Goal: Task Accomplishment & Management: Use online tool/utility

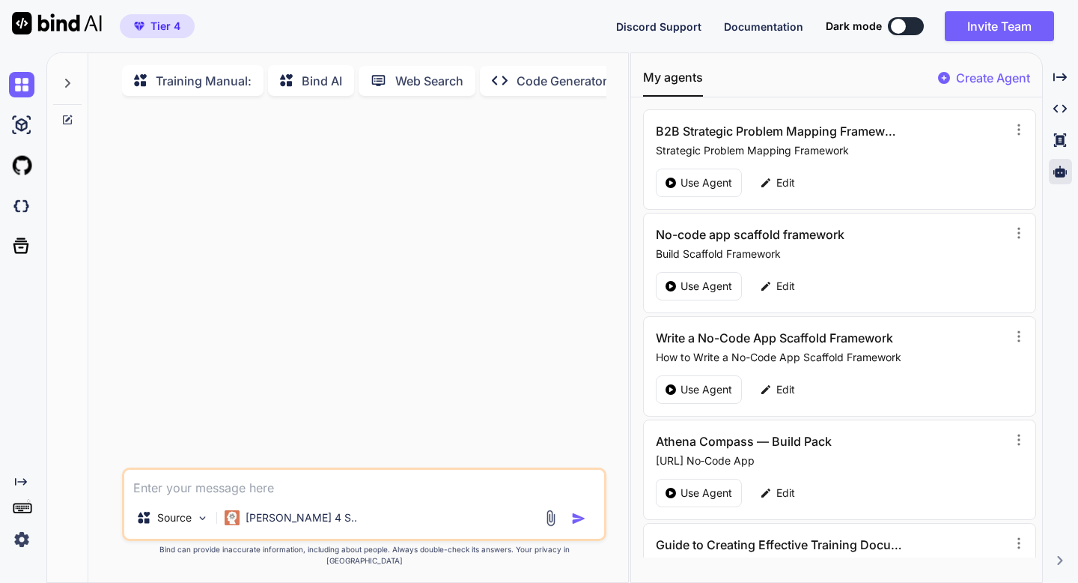
scroll to position [6, 0]
click at [1059, 170] on icon at bounding box center [1060, 170] width 13 height 11
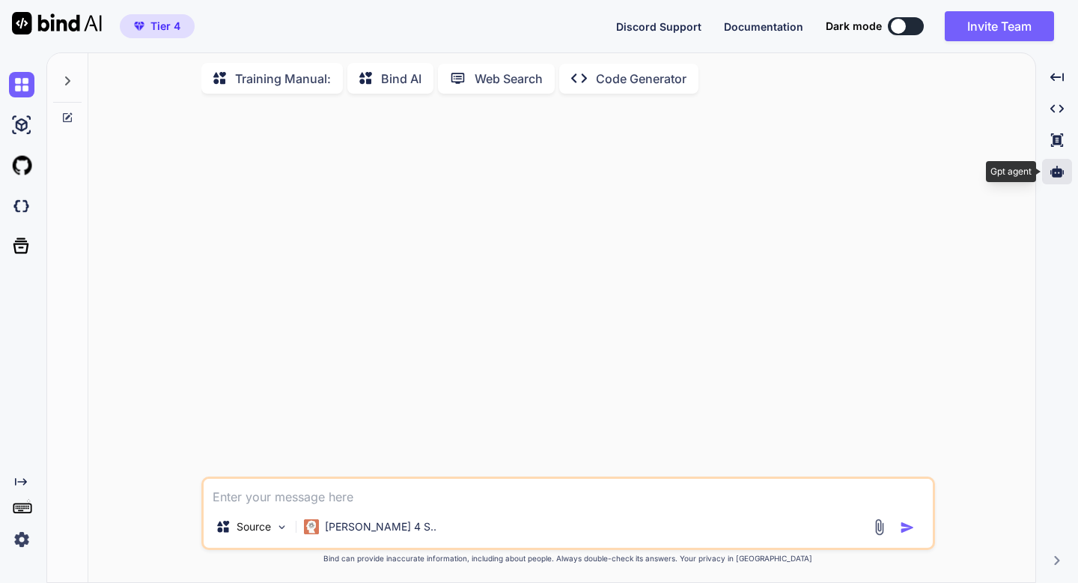
click at [1051, 171] on icon at bounding box center [1057, 170] width 13 height 11
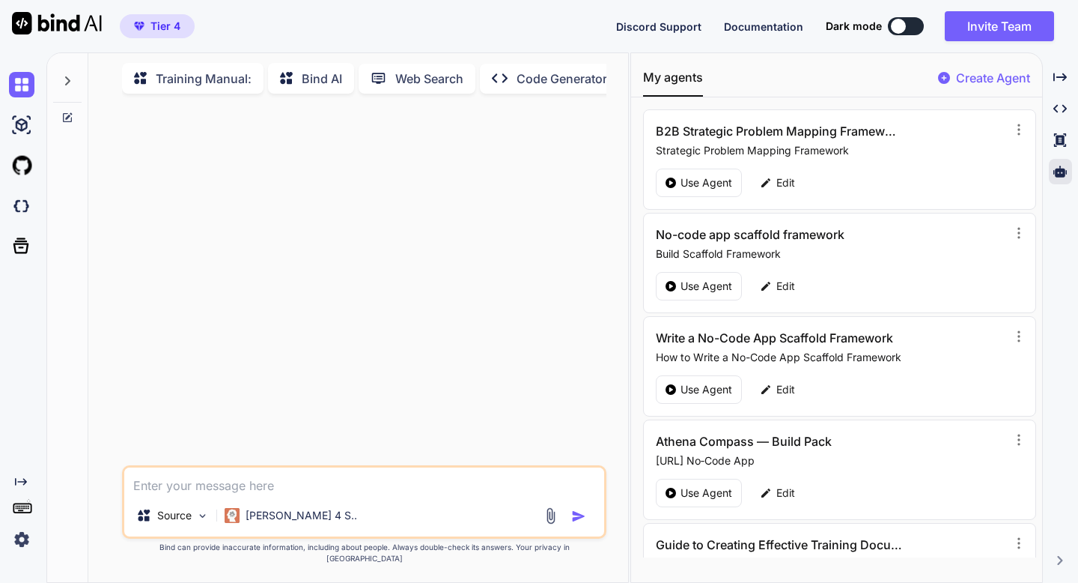
click at [977, 78] on p "Create Agent" at bounding box center [993, 78] width 74 height 18
type textarea "x"
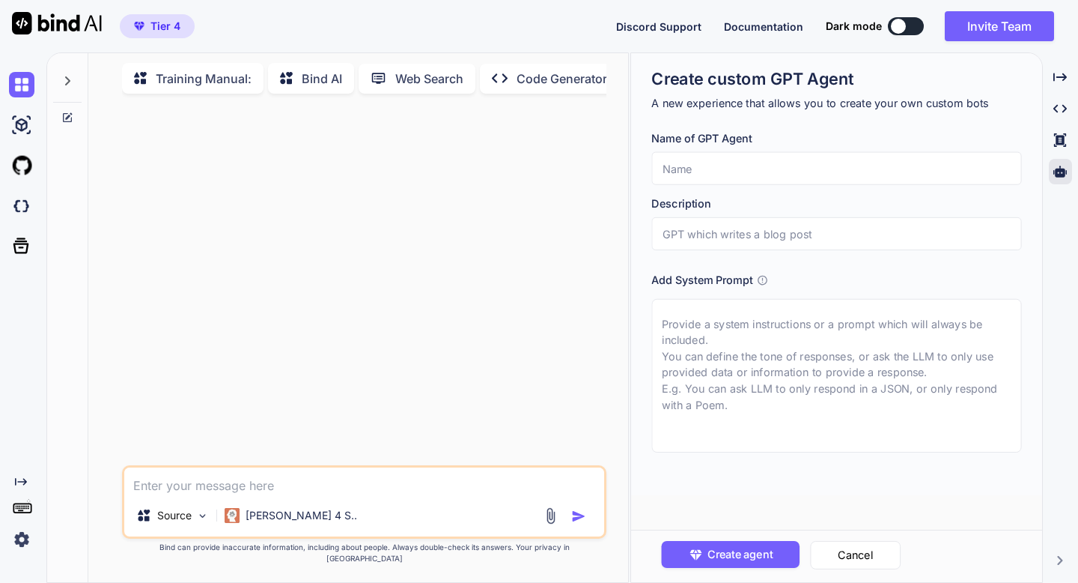
click at [675, 321] on textarea at bounding box center [836, 375] width 370 height 153
paste textarea "Loremip ✅ — dolo si amet consectetur adipisc el **“Sed Doei Temporin: U Laboree…"
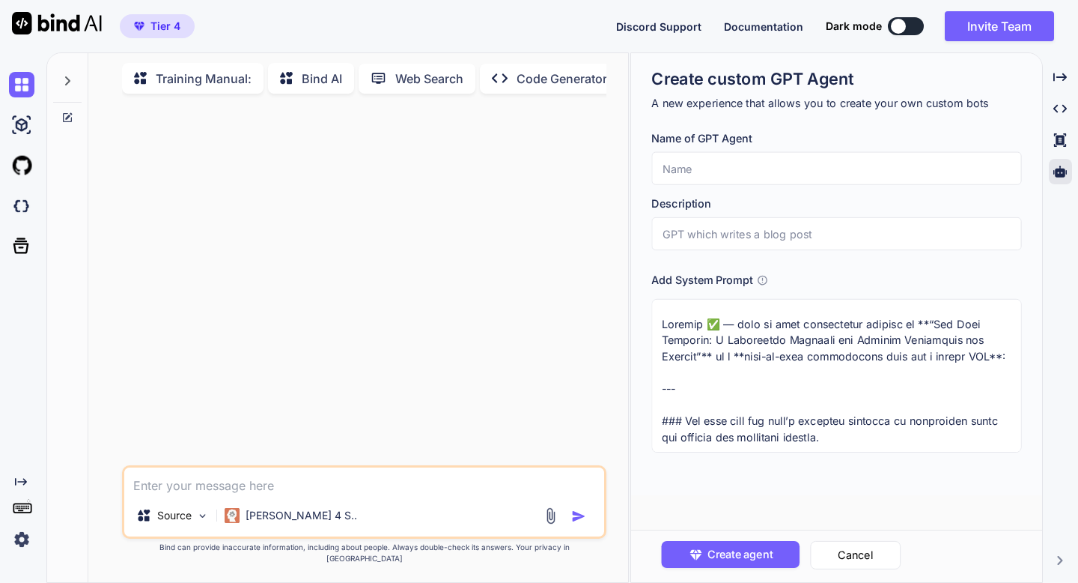
scroll to position [3602, 0]
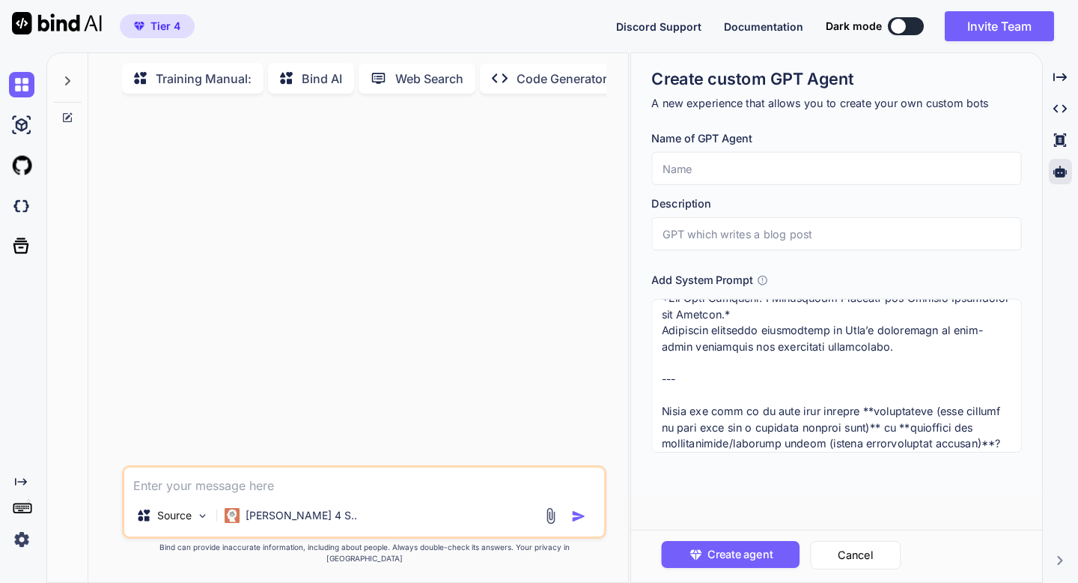
drag, startPoint x: 662, startPoint y: 392, endPoint x: 1025, endPoint y: 440, distance: 366.3
click at [1025, 440] on div "Name of GPT Agent Description Add System Prompt" at bounding box center [841, 291] width 381 height 322
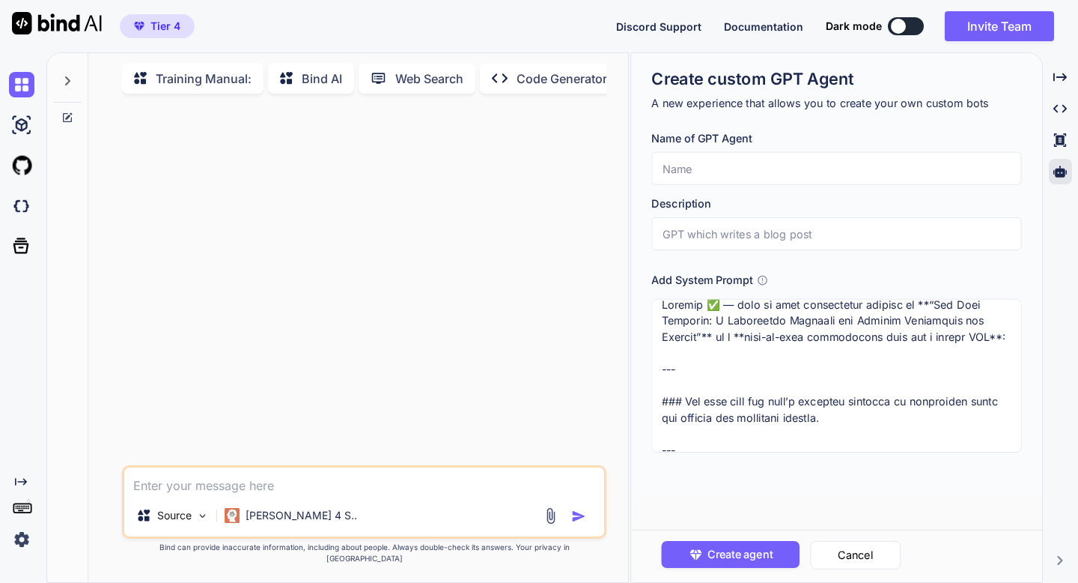
scroll to position [0, 0]
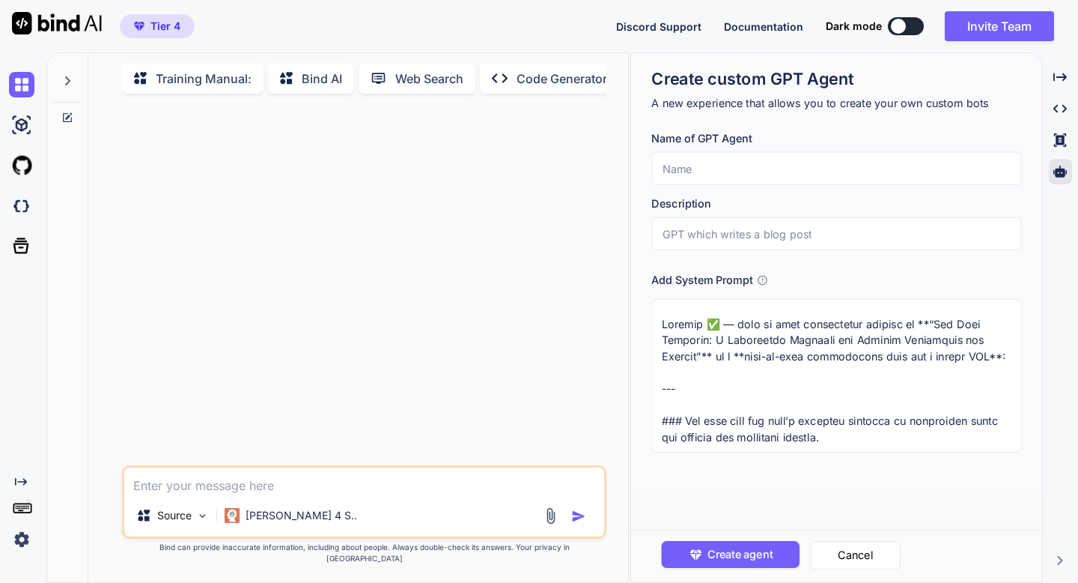
drag, startPoint x: 690, startPoint y: 407, endPoint x: 643, endPoint y: 316, distance: 102.1
click at [643, 316] on div "Create custom GPT Agent A new experience that allows you to create your own cus…" at bounding box center [836, 274] width 411 height 442
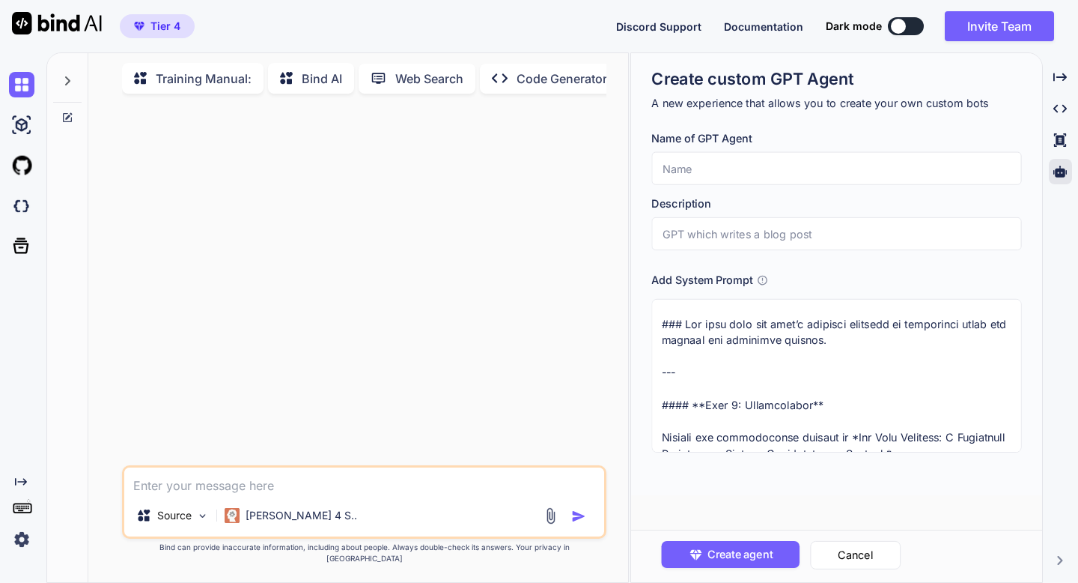
click at [660, 355] on textarea at bounding box center [836, 375] width 370 height 153
type textarea "### Lor ipsu dolo sit amet’c adipisci elitsedd ei temporinci utlab etd magnaal …"
click at [672, 171] on input "text" at bounding box center [836, 168] width 370 height 33
paste input "Musk Doctrine: A Leadership Handbook"
drag, startPoint x: 744, startPoint y: 168, endPoint x: 904, endPoint y: 165, distance: 159.5
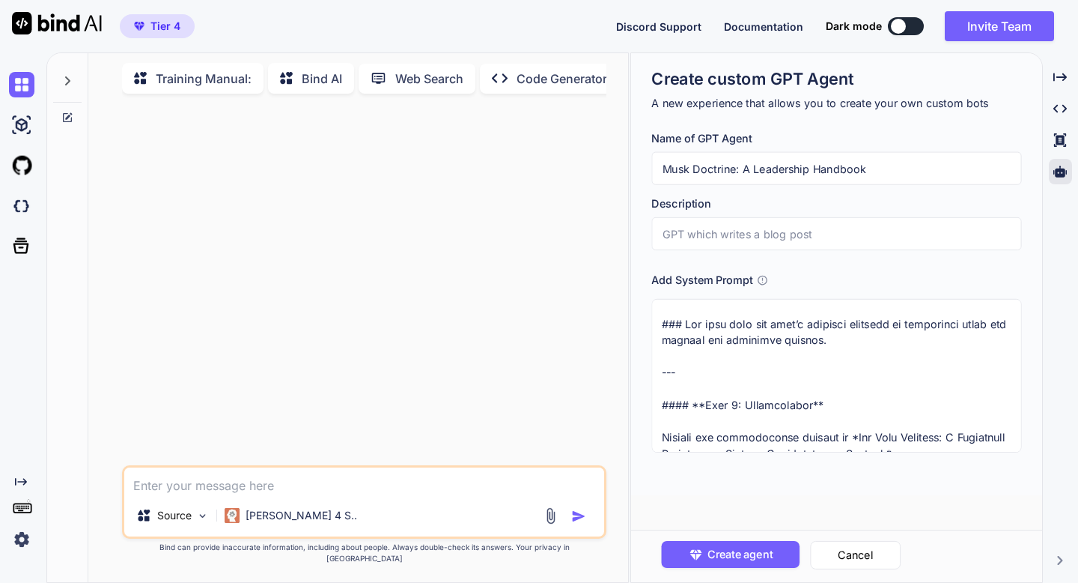
click at [904, 165] on input "Musk Doctrine: A Leadership Handbook" at bounding box center [836, 168] width 370 height 33
type input "Musk Doctrine:"
click at [876, 237] on input "text" at bounding box center [836, 233] width 370 height 33
paste input "A Leadership Handbook"
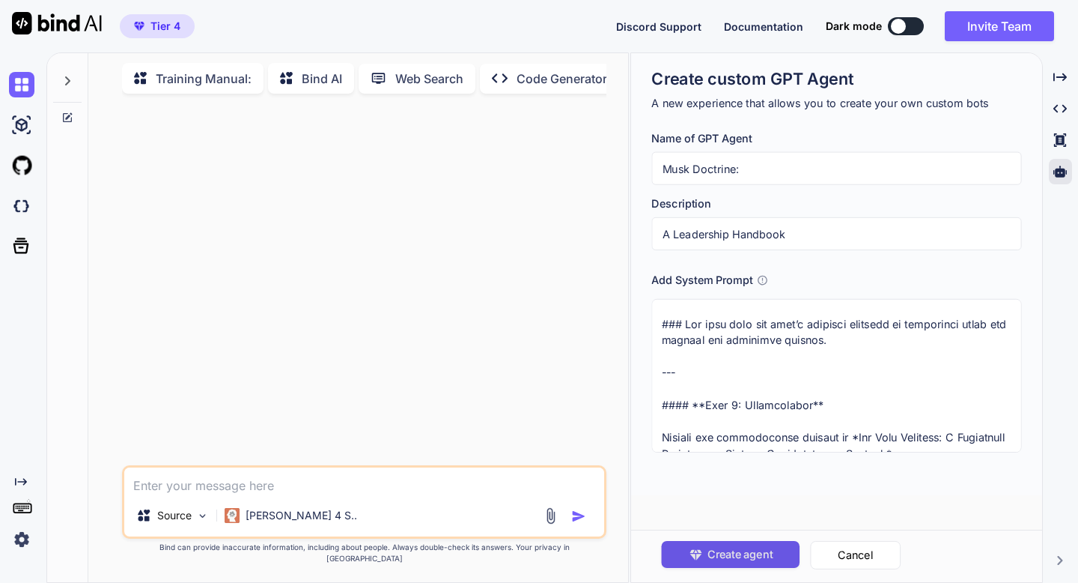
type input "A Leadership Handbook"
click at [765, 550] on span "Create agent" at bounding box center [739, 554] width 65 height 16
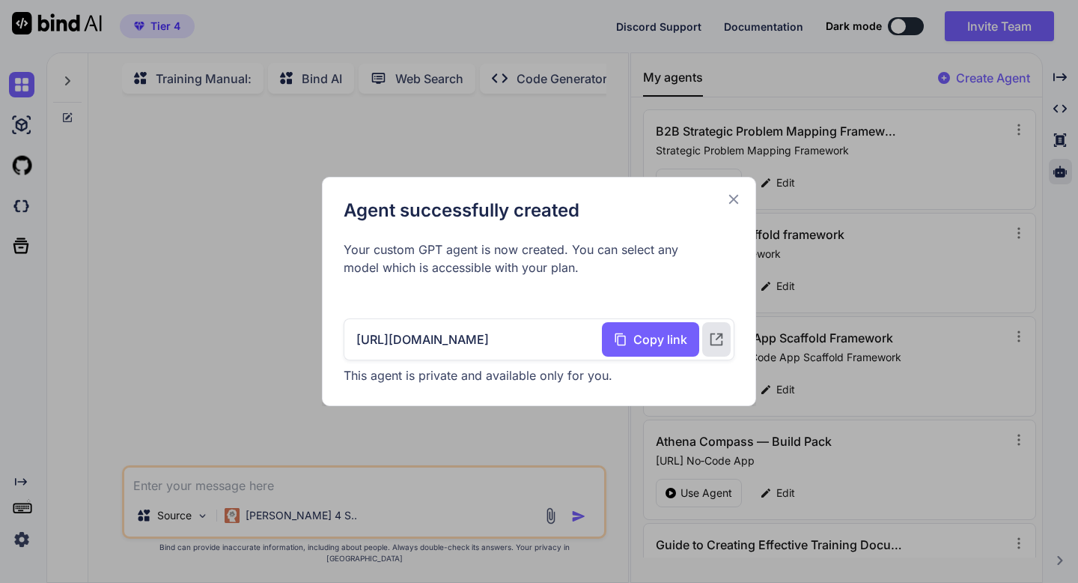
click at [737, 202] on icon at bounding box center [734, 200] width 10 height 10
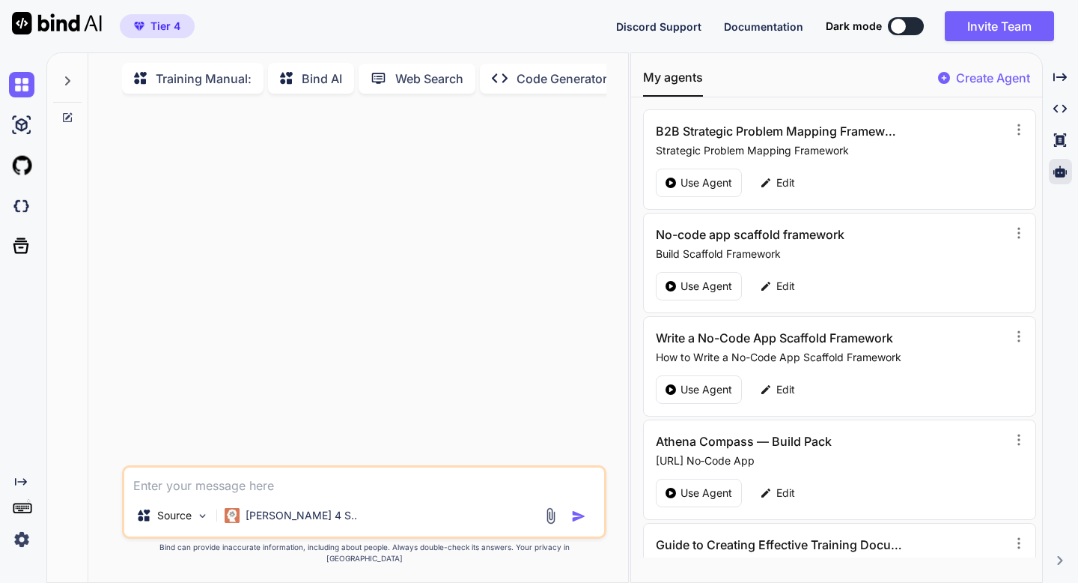
scroll to position [792, 0]
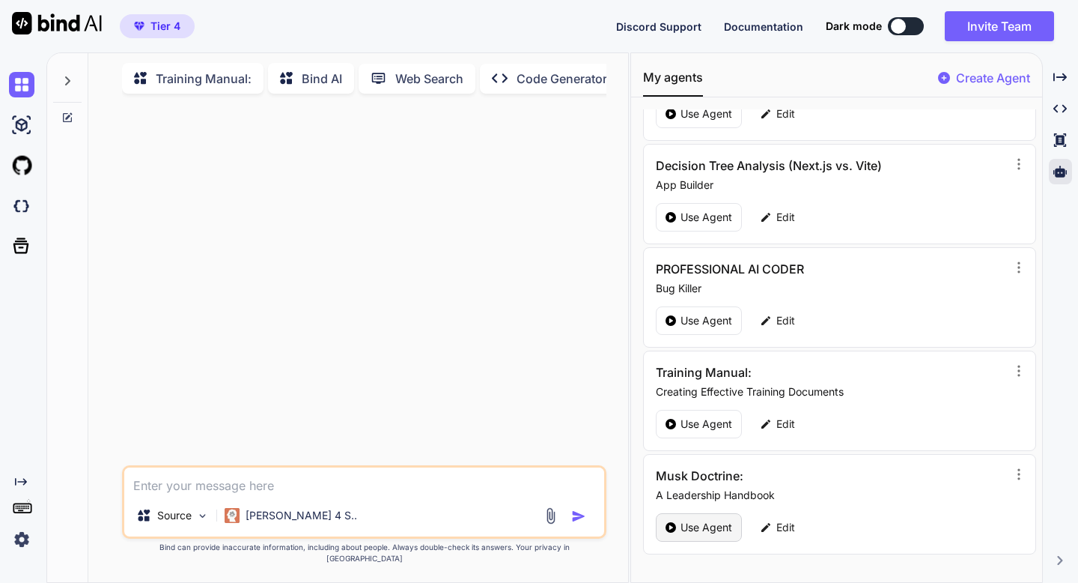
click at [719, 526] on p "Use Agent" at bounding box center [707, 527] width 52 height 15
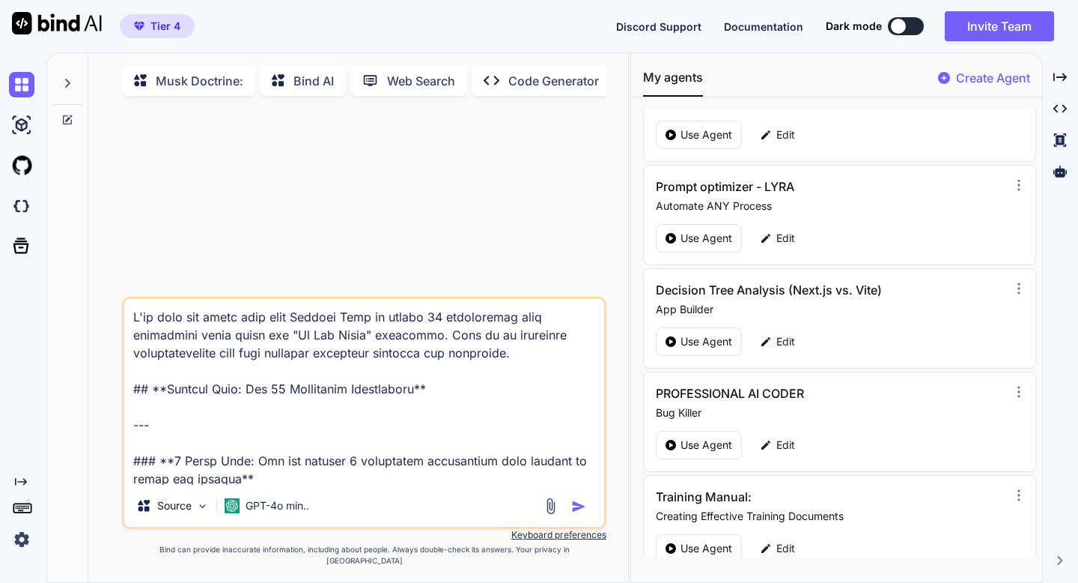
scroll to position [792, 0]
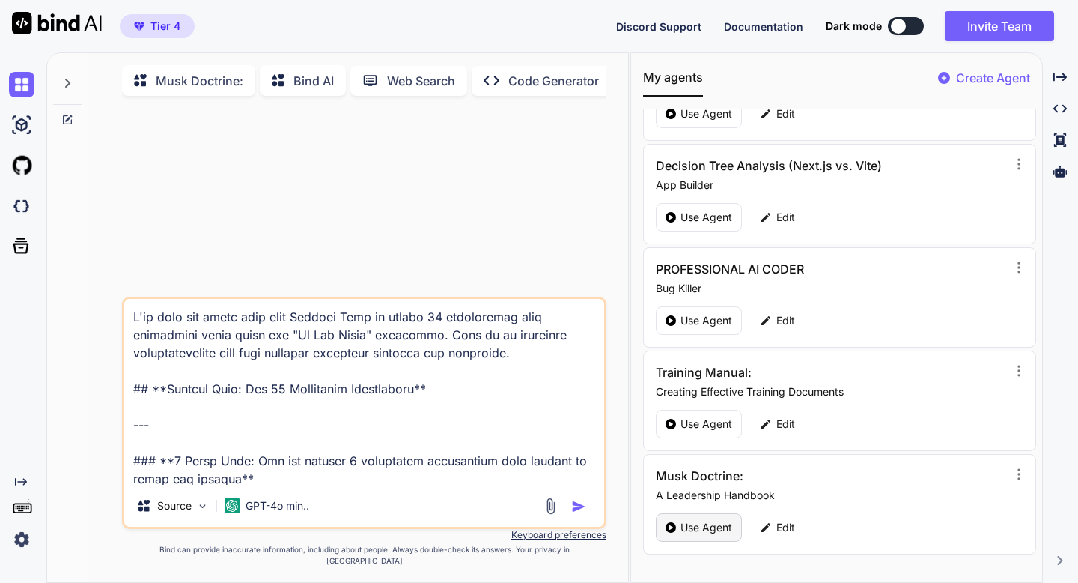
click at [697, 528] on p "Use Agent" at bounding box center [707, 527] width 52 height 15
click at [577, 514] on img "button" at bounding box center [578, 506] width 15 height 15
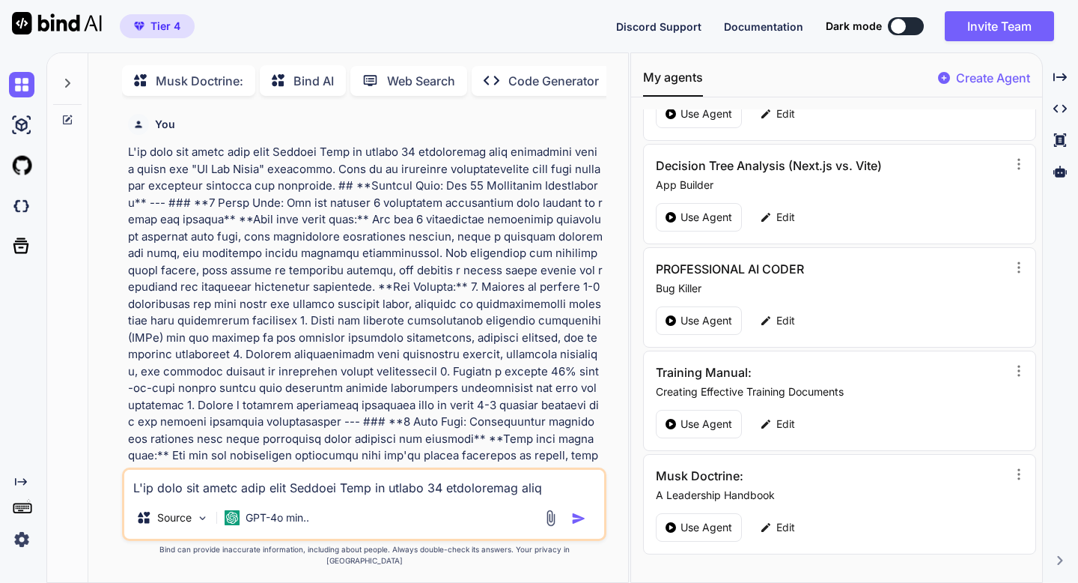
scroll to position [6, 0]
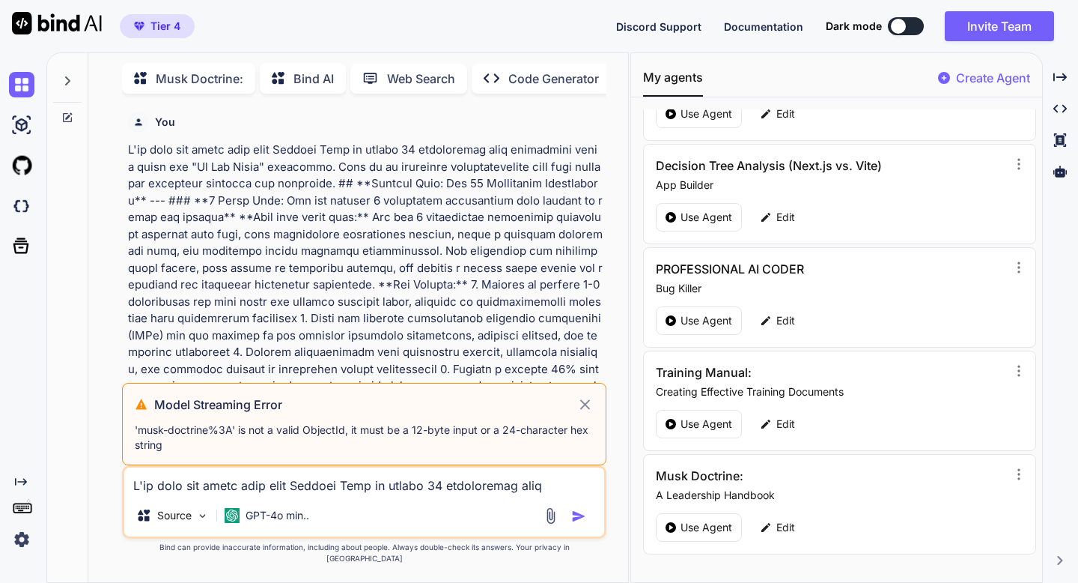
click at [582, 413] on icon at bounding box center [585, 404] width 17 height 18
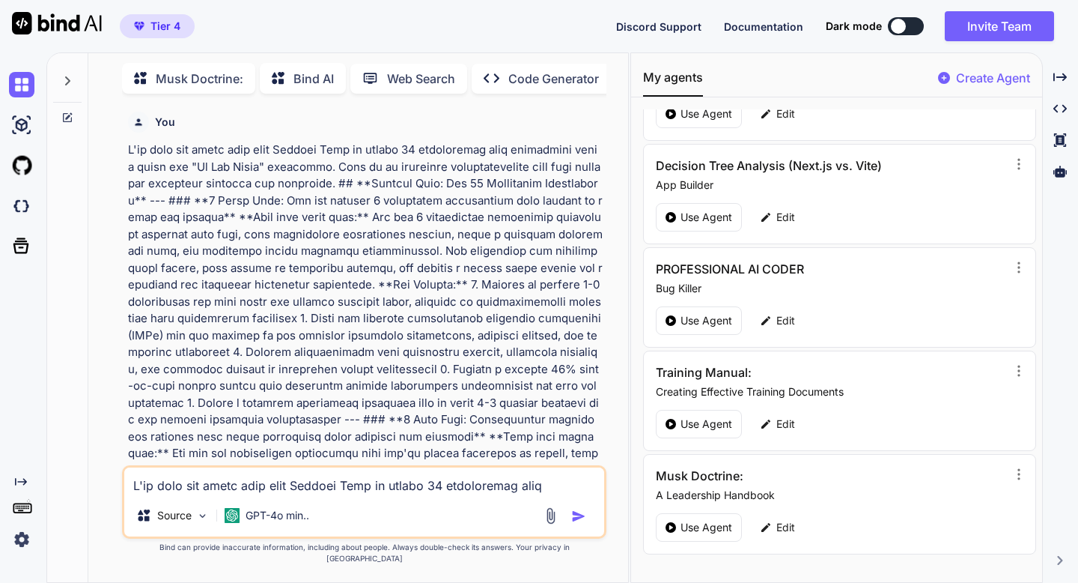
click at [525, 494] on textarea at bounding box center [363, 480] width 479 height 27
click at [69, 112] on icon at bounding box center [68, 115] width 7 height 7
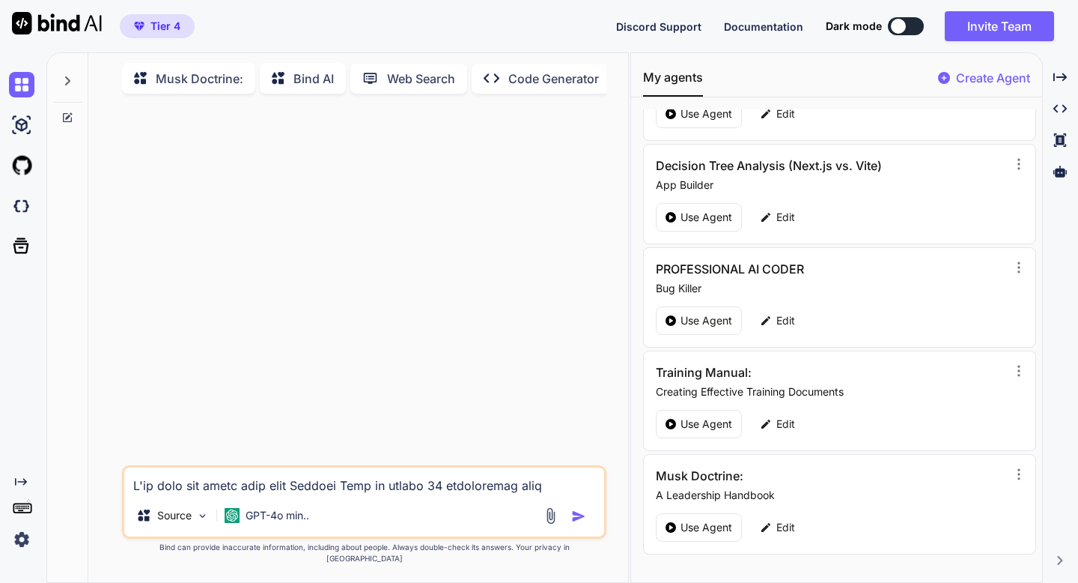
click at [547, 485] on textarea at bounding box center [363, 480] width 479 height 27
click at [544, 372] on div at bounding box center [365, 285] width 481 height 359
click at [550, 524] on img at bounding box center [550, 515] width 17 height 17
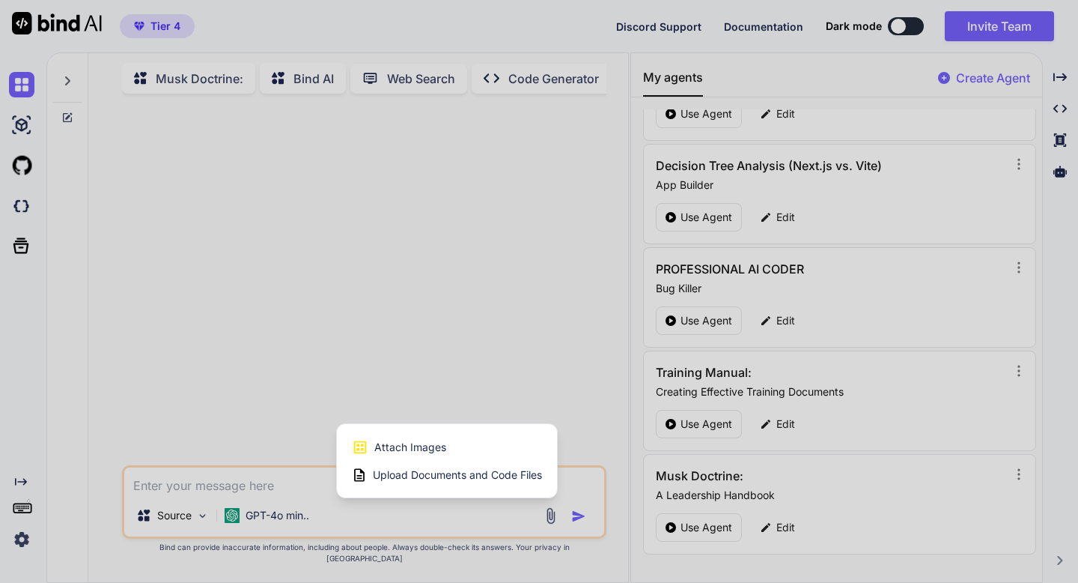
click at [465, 482] on span "Upload Documents and Code Files" at bounding box center [457, 474] width 169 height 15
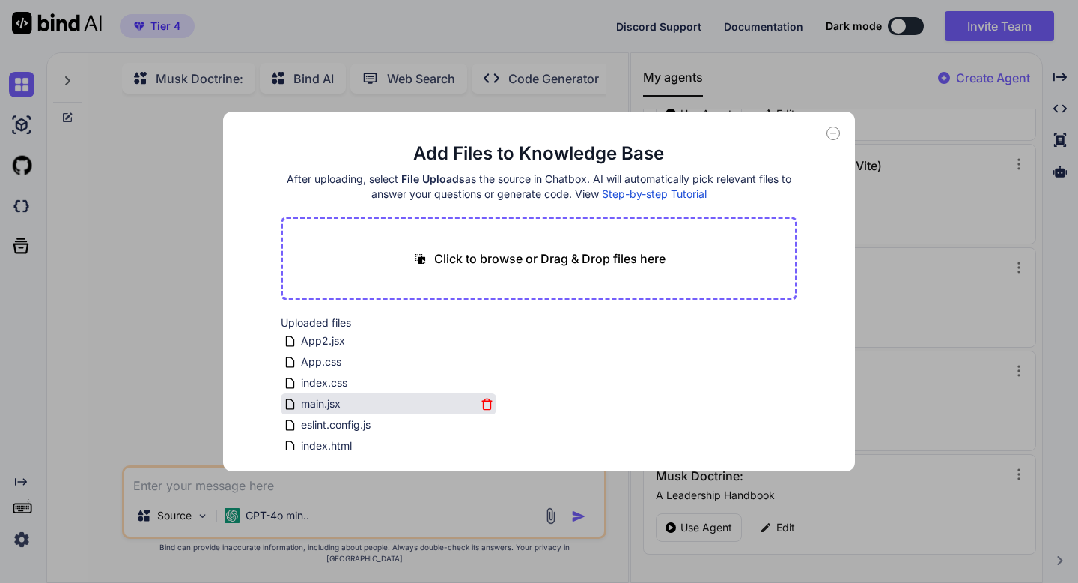
scroll to position [132, 0]
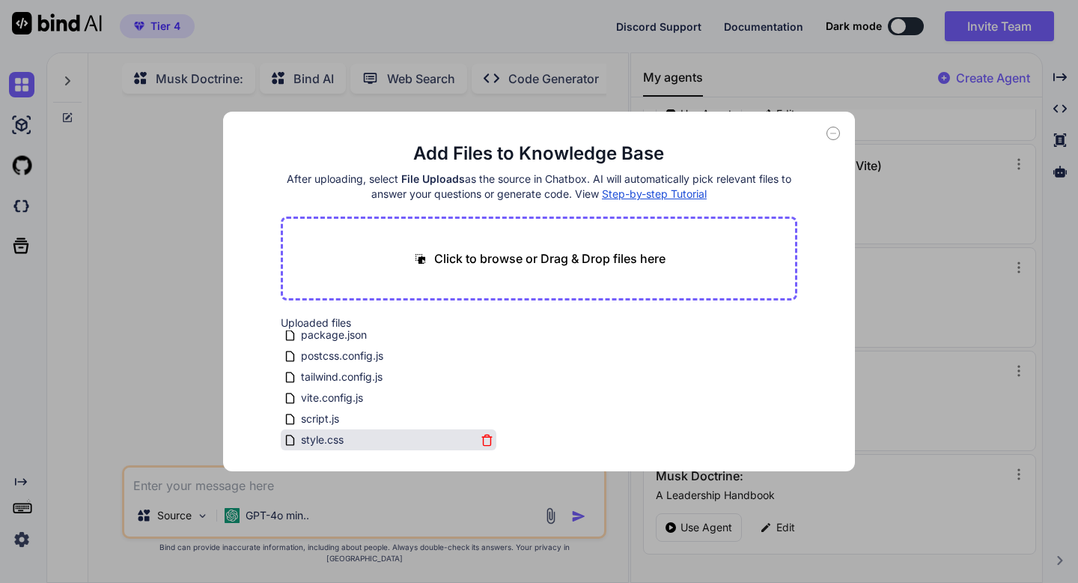
click at [482, 441] on icon at bounding box center [487, 440] width 13 height 13
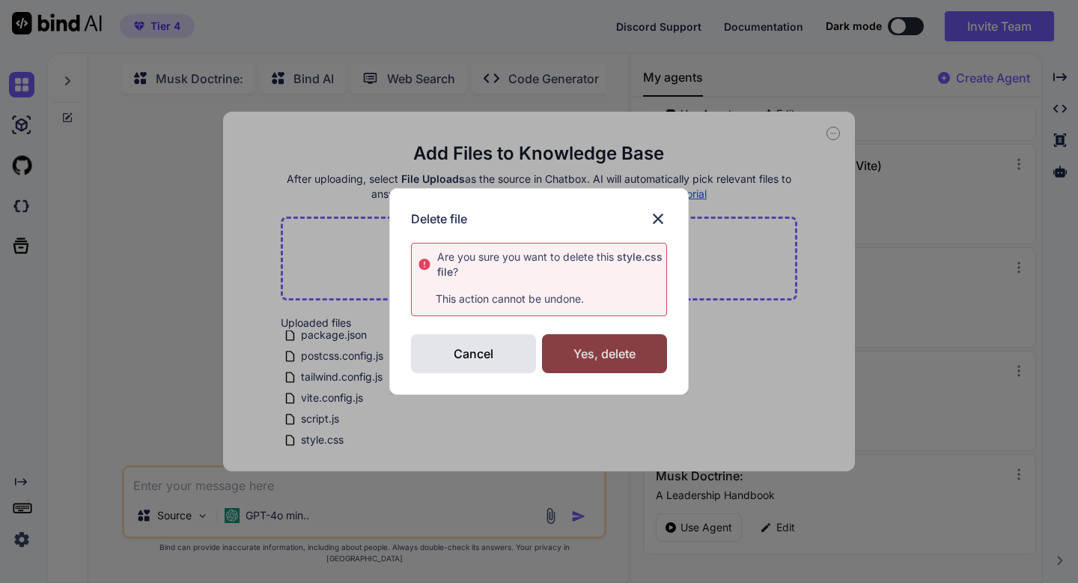
click at [559, 356] on div "Yes, delete" at bounding box center [604, 353] width 125 height 39
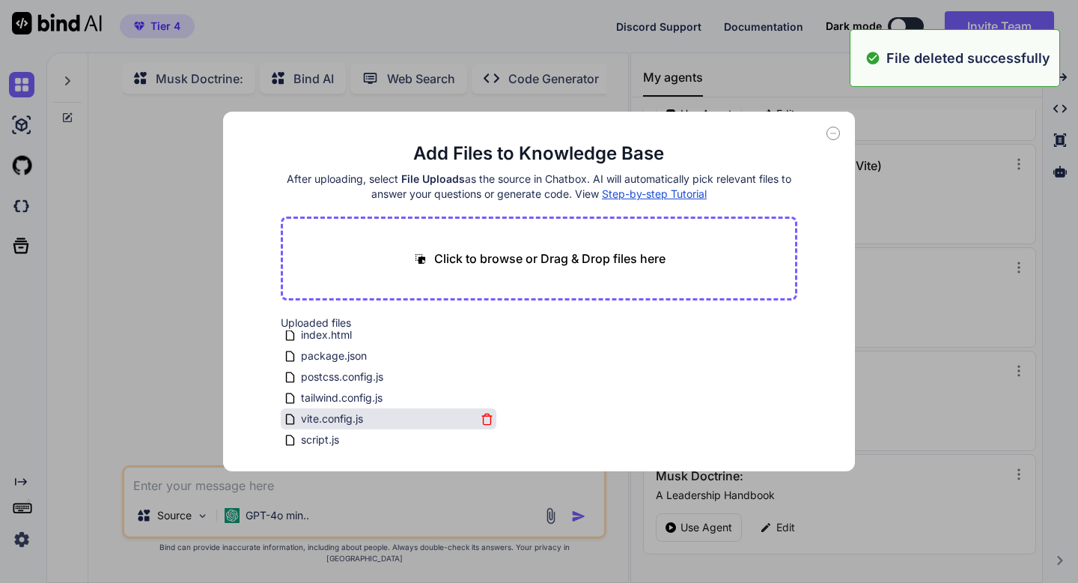
scroll to position [111, 0]
click at [483, 421] on icon at bounding box center [487, 419] width 13 height 13
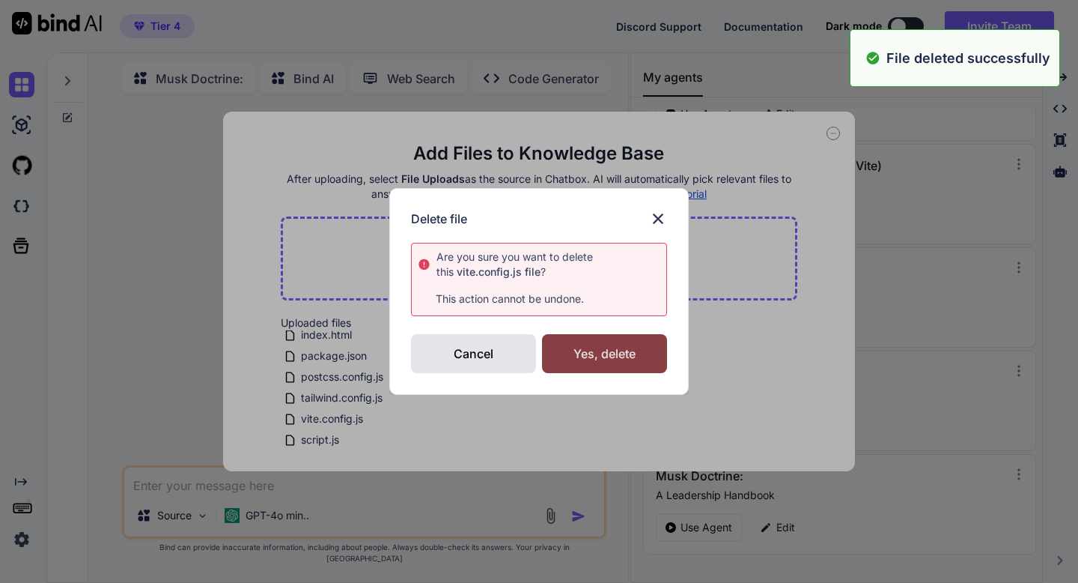
click at [609, 346] on div "Yes, delete" at bounding box center [604, 353] width 125 height 39
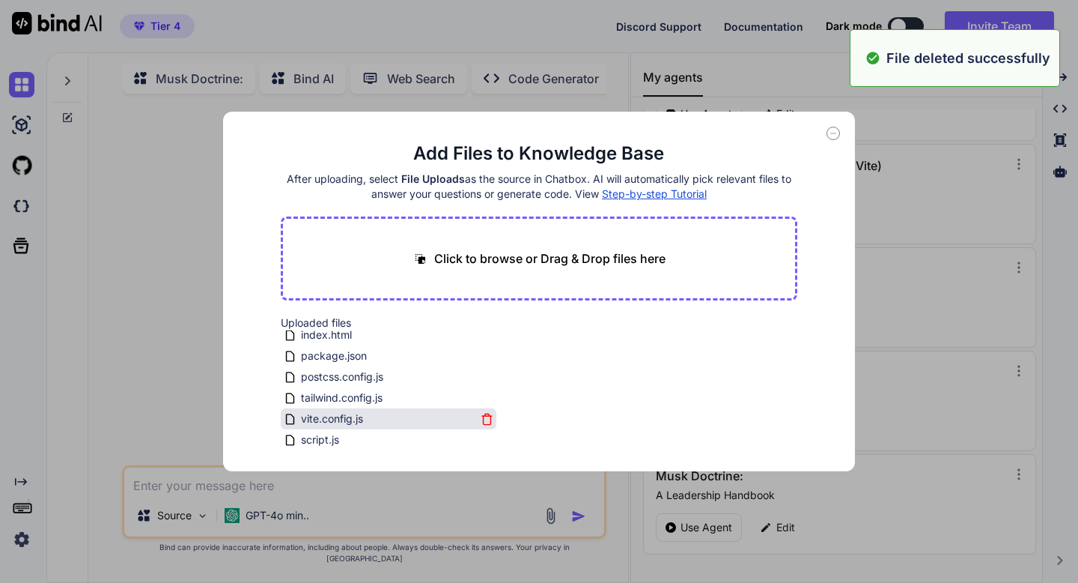
click at [483, 418] on icon at bounding box center [487, 419] width 13 height 13
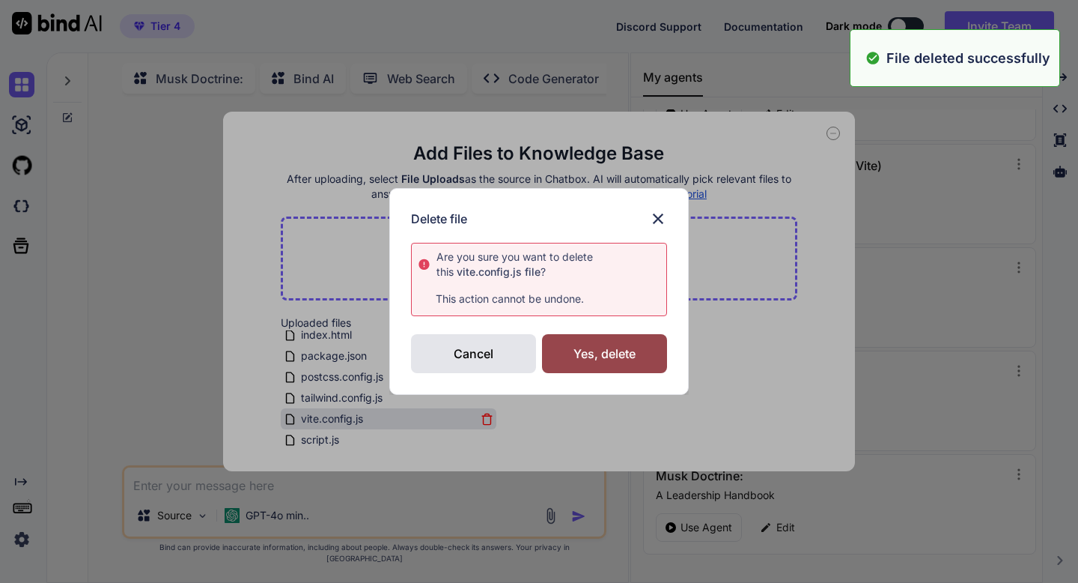
scroll to position [90, 0]
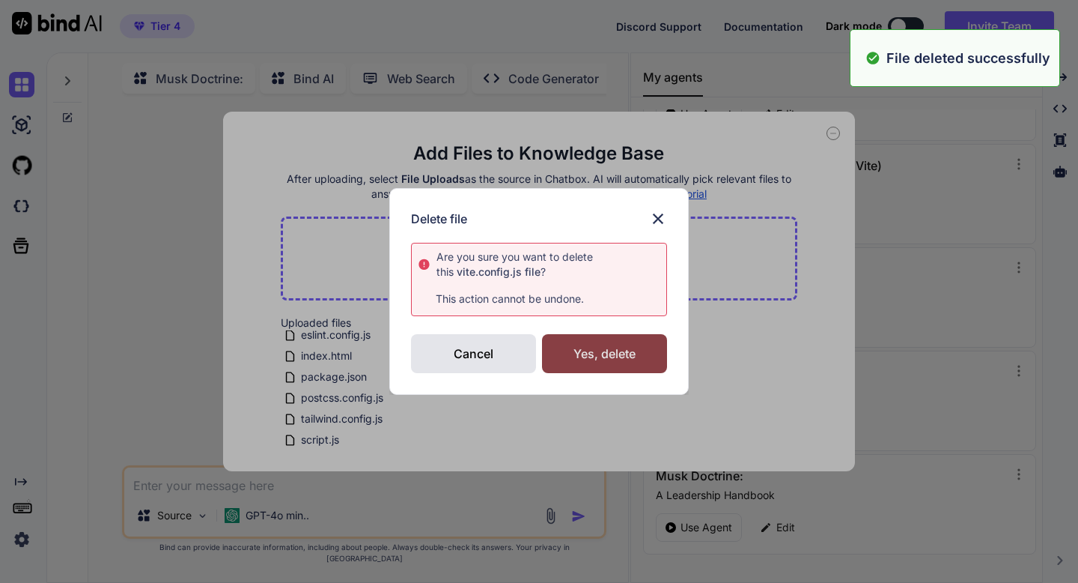
click at [581, 362] on div "Yes, delete" at bounding box center [604, 353] width 125 height 39
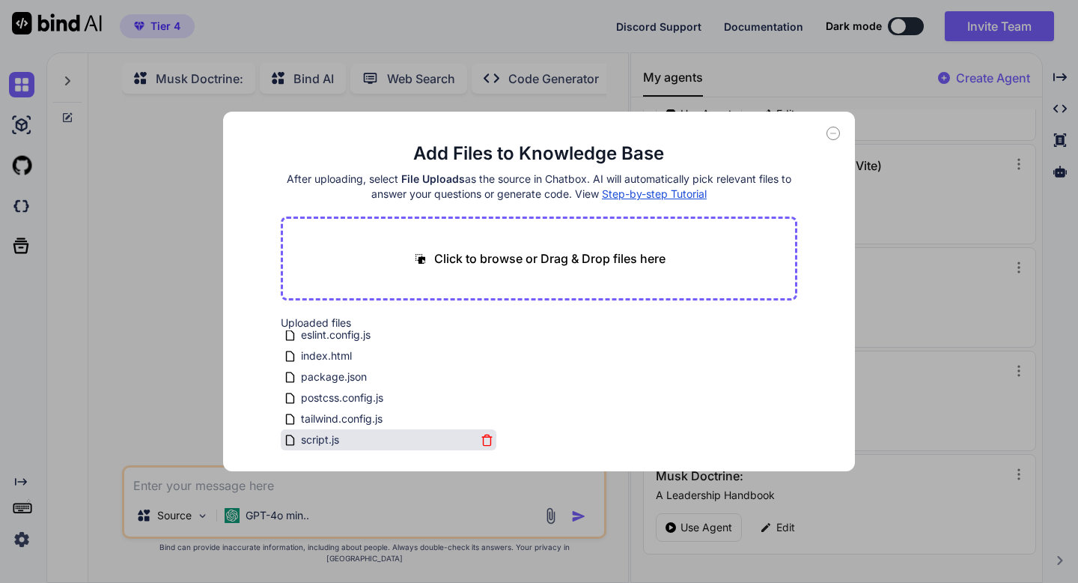
click at [483, 442] on icon at bounding box center [487, 440] width 13 height 13
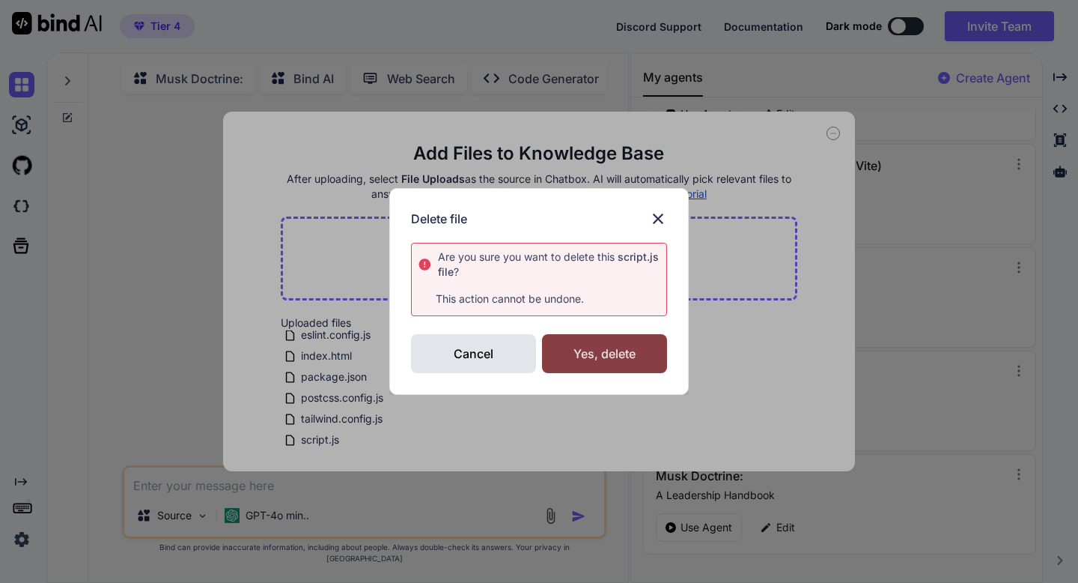
click at [594, 364] on div "Yes, delete" at bounding box center [604, 353] width 125 height 39
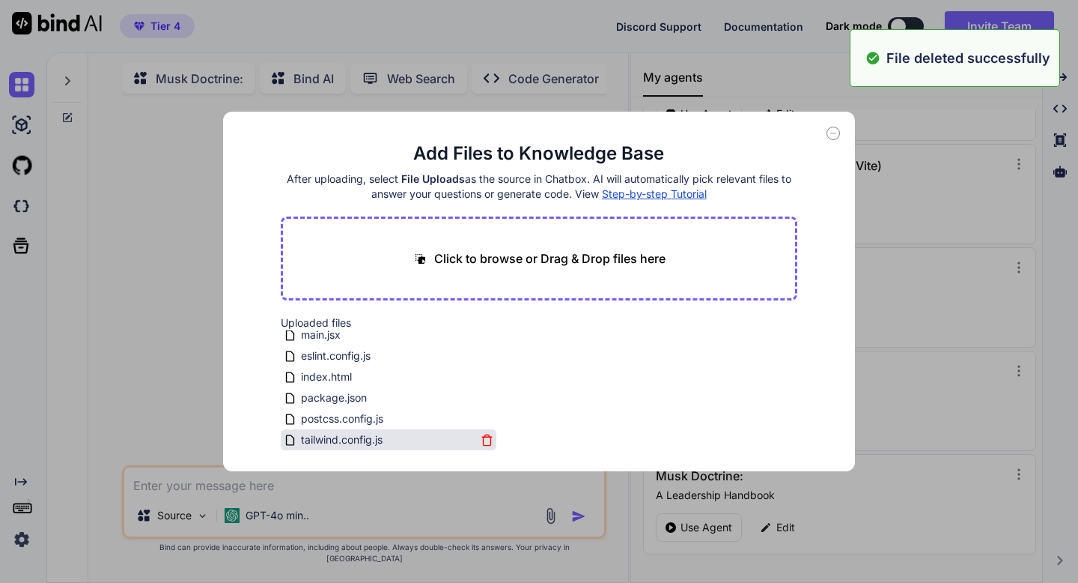
scroll to position [69, 0]
click at [483, 437] on icon at bounding box center [487, 437] width 10 height 0
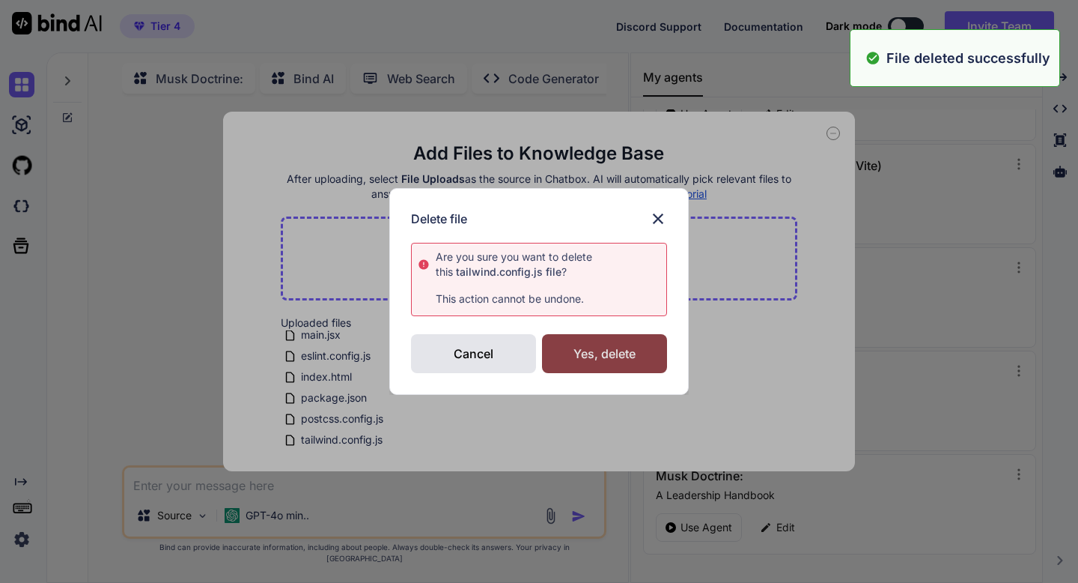
click at [568, 356] on div "Yes, delete" at bounding box center [604, 353] width 125 height 39
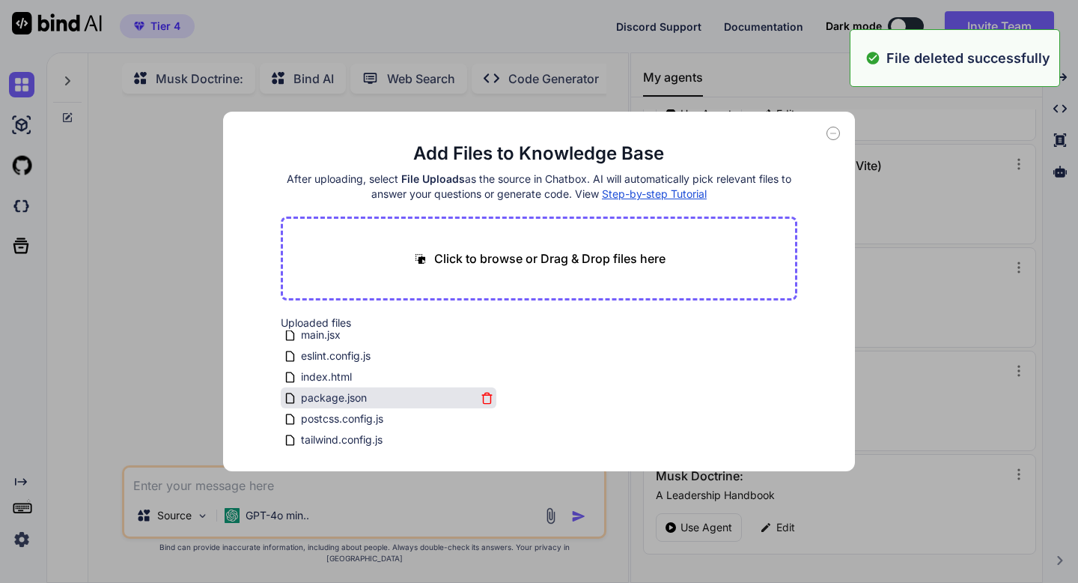
scroll to position [48, 0]
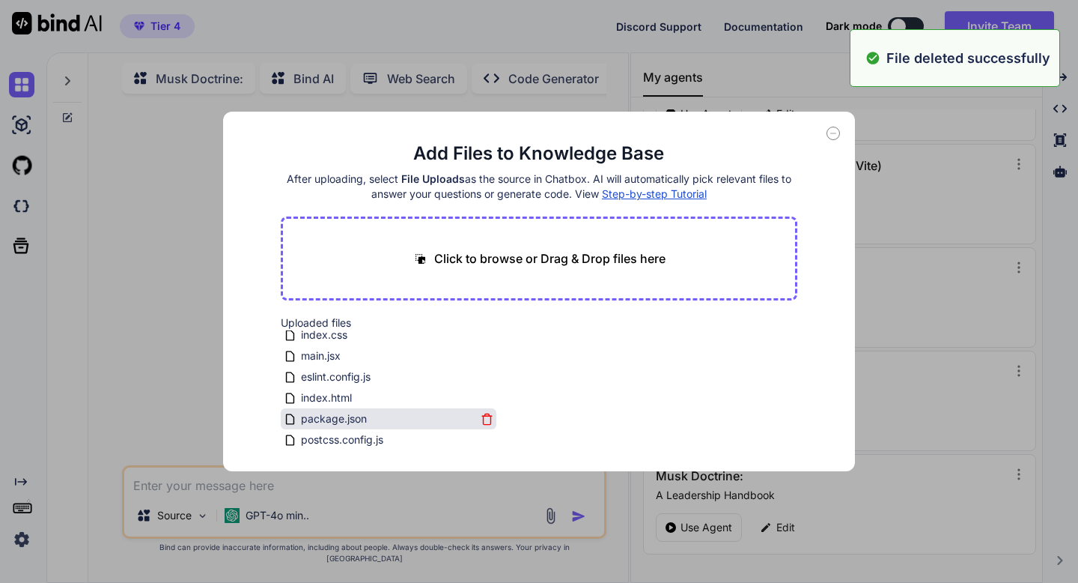
click at [484, 419] on icon at bounding box center [487, 419] width 13 height 13
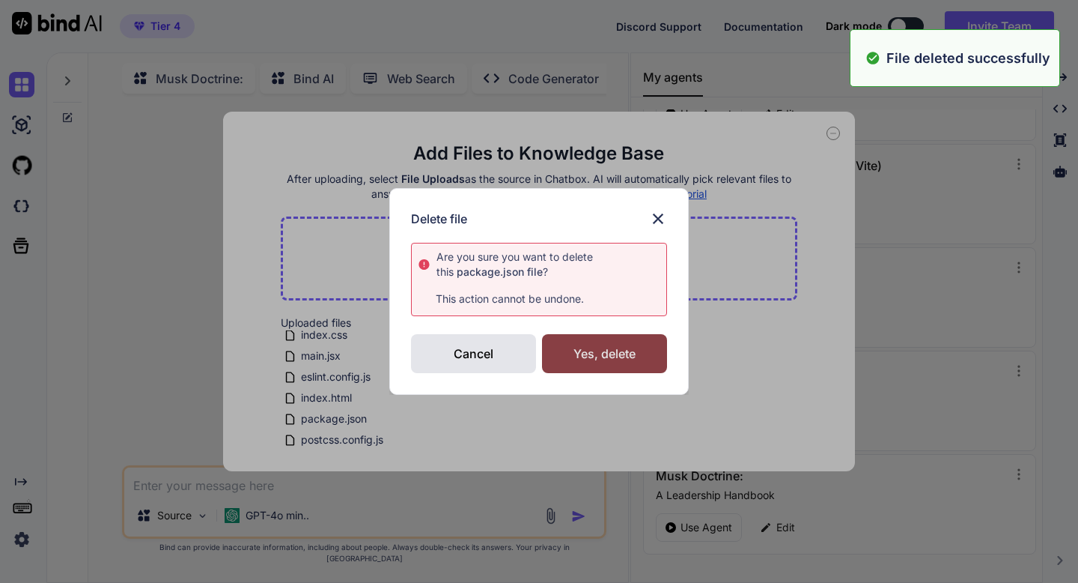
click at [558, 371] on div "Yes, delete" at bounding box center [604, 353] width 125 height 39
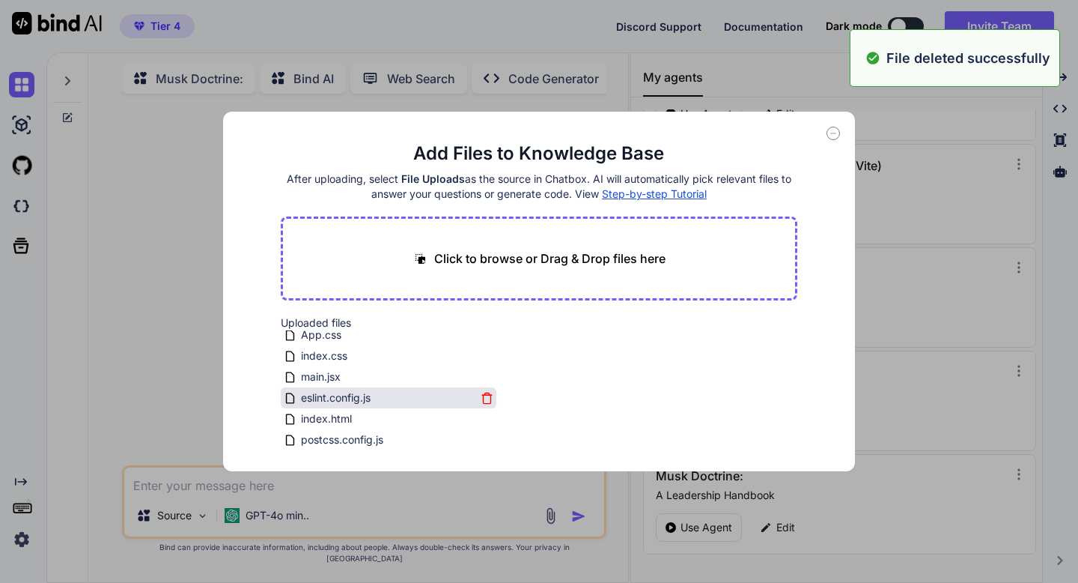
scroll to position [27, 0]
click at [485, 399] on icon at bounding box center [487, 398] width 13 height 13
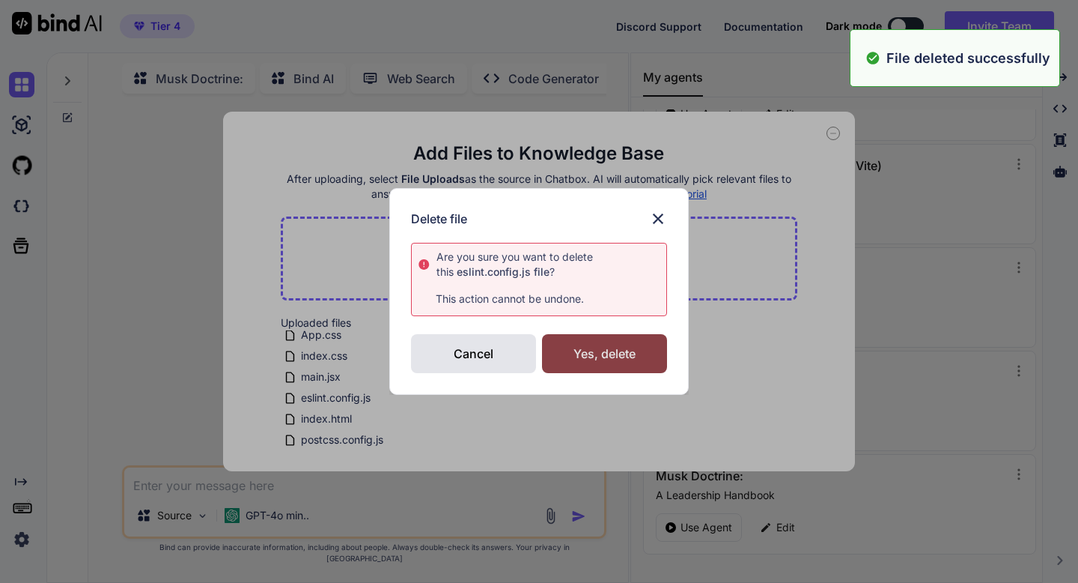
click at [561, 355] on div "Yes, delete" at bounding box center [604, 353] width 125 height 39
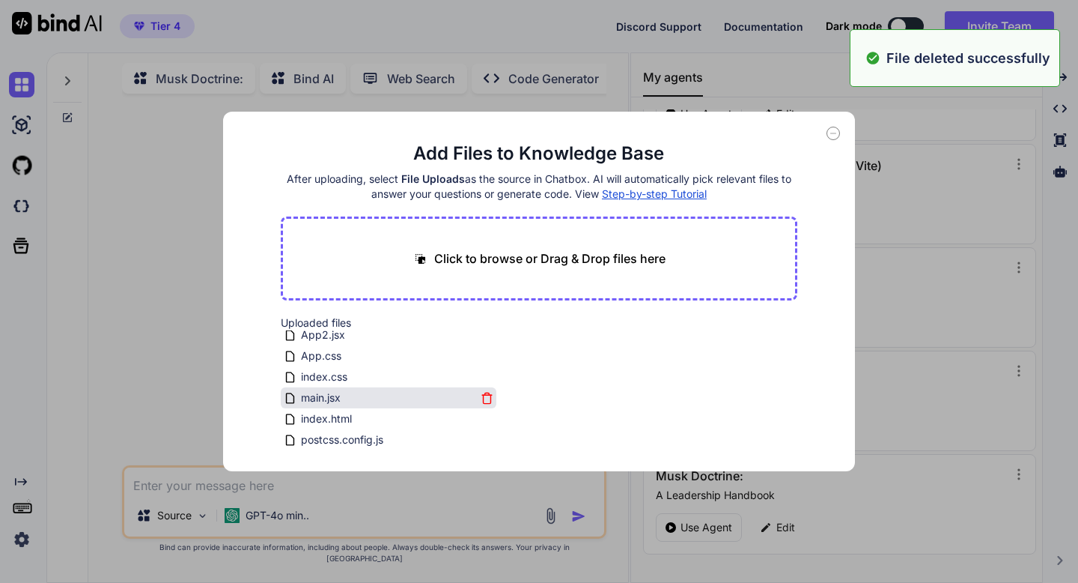
scroll to position [6, 0]
click at [488, 397] on icon at bounding box center [487, 398] width 13 height 13
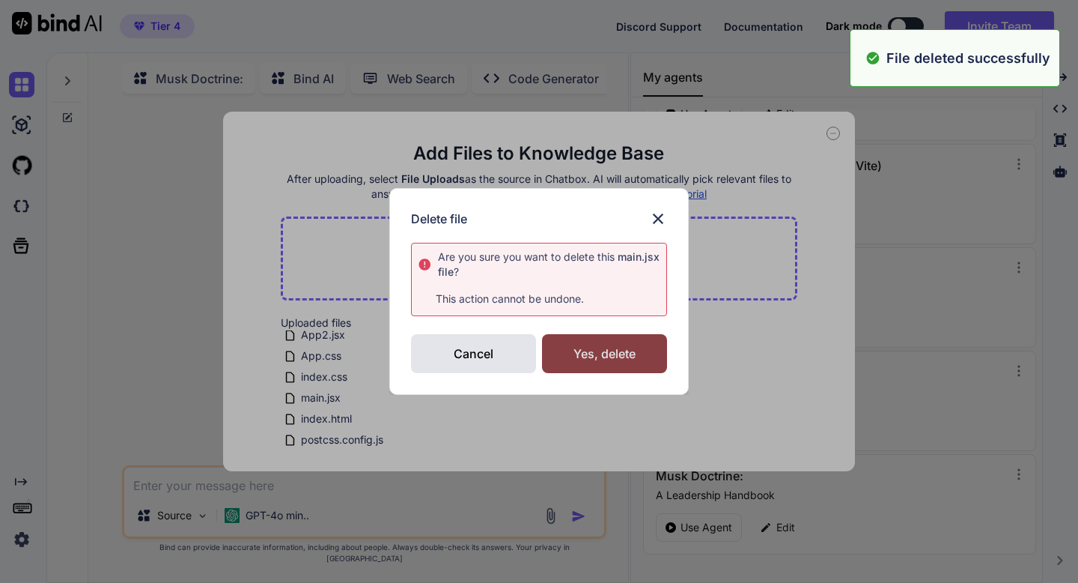
click at [560, 346] on div "Yes, delete" at bounding box center [604, 353] width 125 height 39
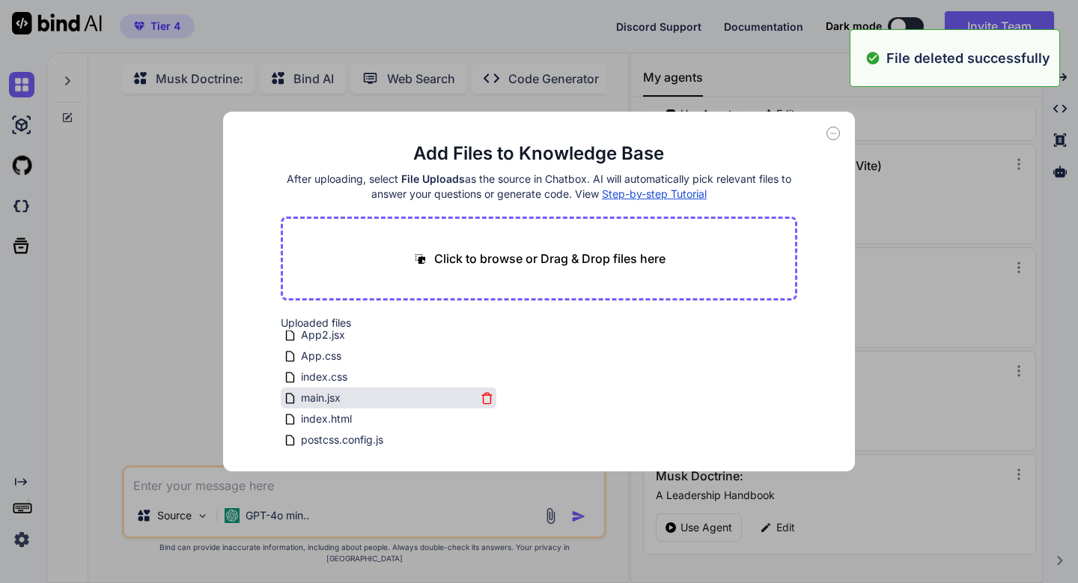
scroll to position [0, 0]
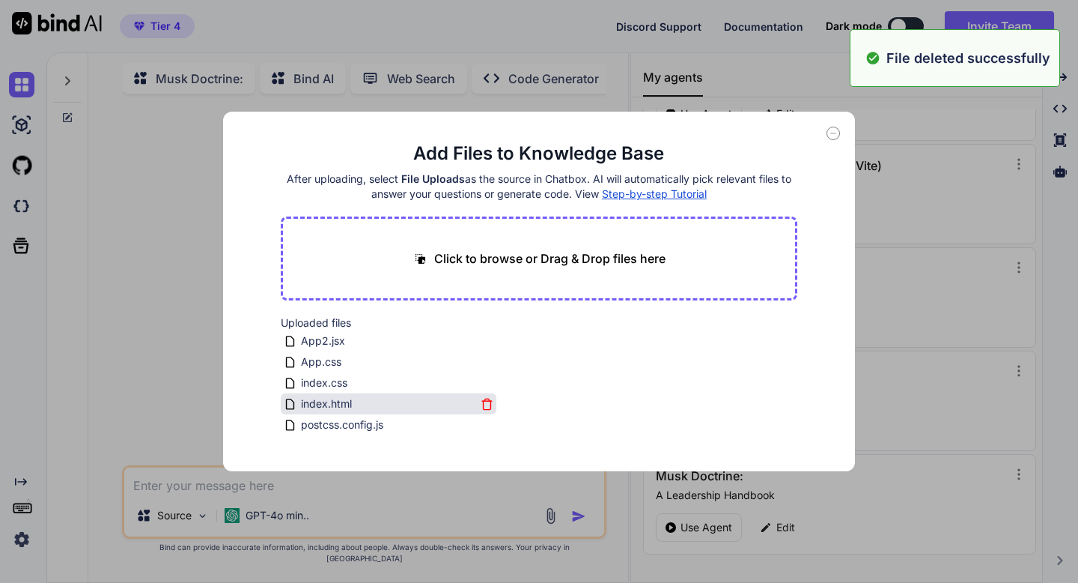
click at [484, 398] on icon at bounding box center [486, 399] width 4 height 2
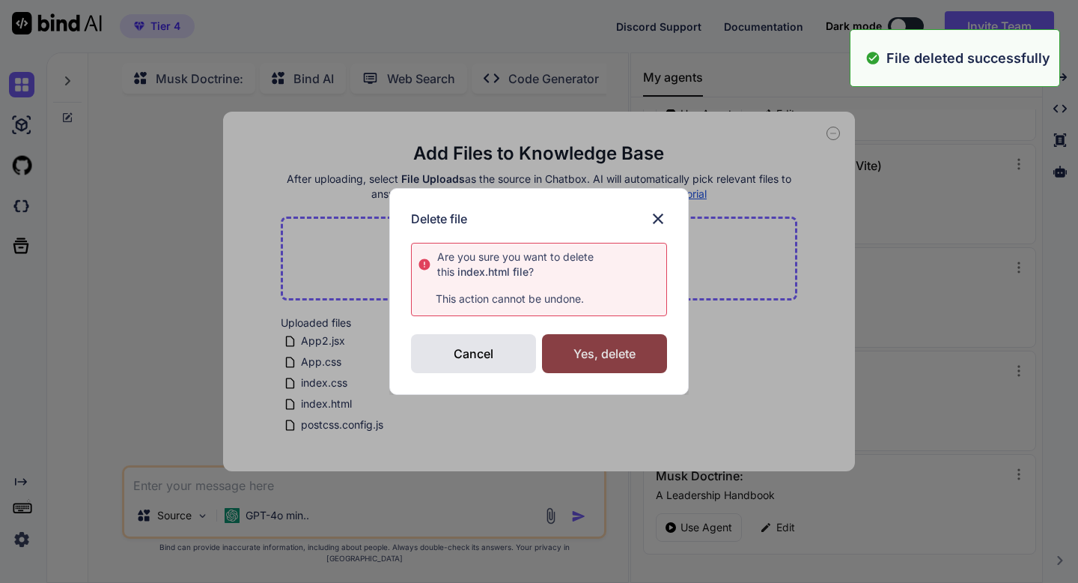
click at [577, 360] on div "Yes, delete" at bounding box center [604, 353] width 125 height 39
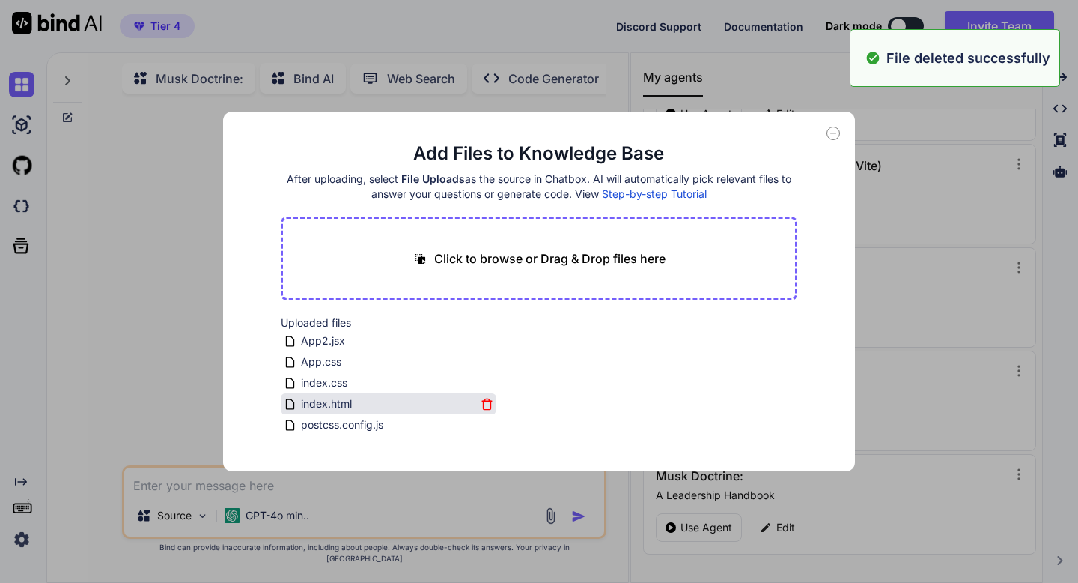
click at [481, 404] on icon at bounding box center [487, 404] width 13 height 13
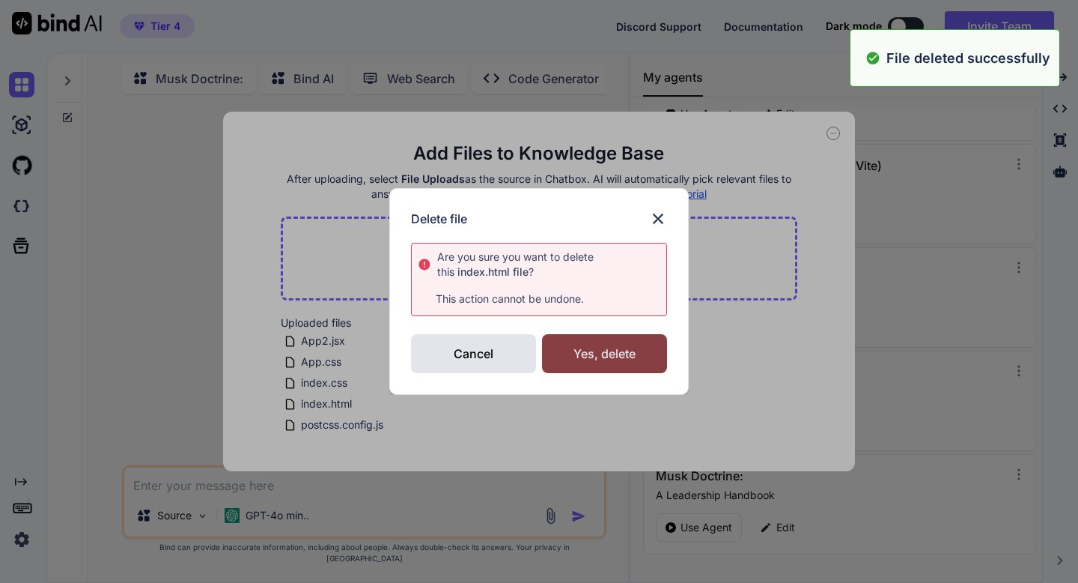
click at [562, 350] on div "Yes, delete" at bounding box center [604, 353] width 125 height 39
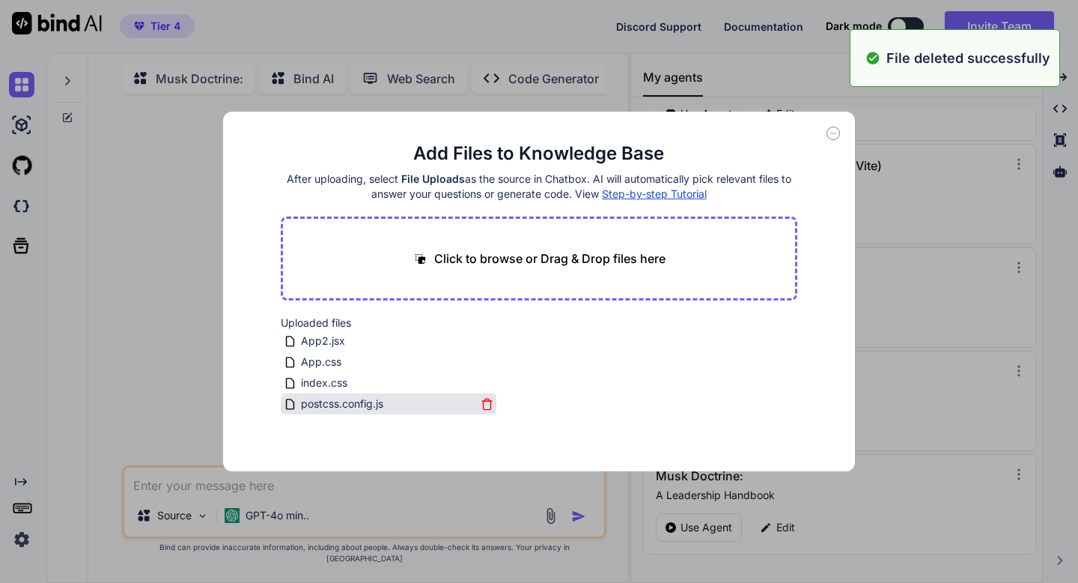
click at [483, 403] on icon at bounding box center [487, 404] width 13 height 13
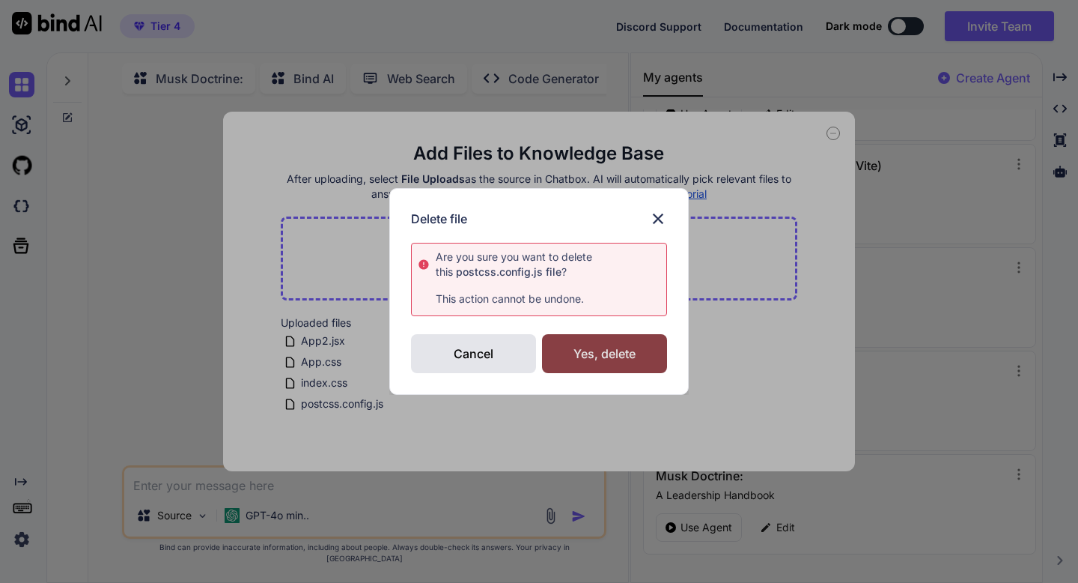
click at [554, 354] on div "Yes, delete" at bounding box center [604, 353] width 125 height 39
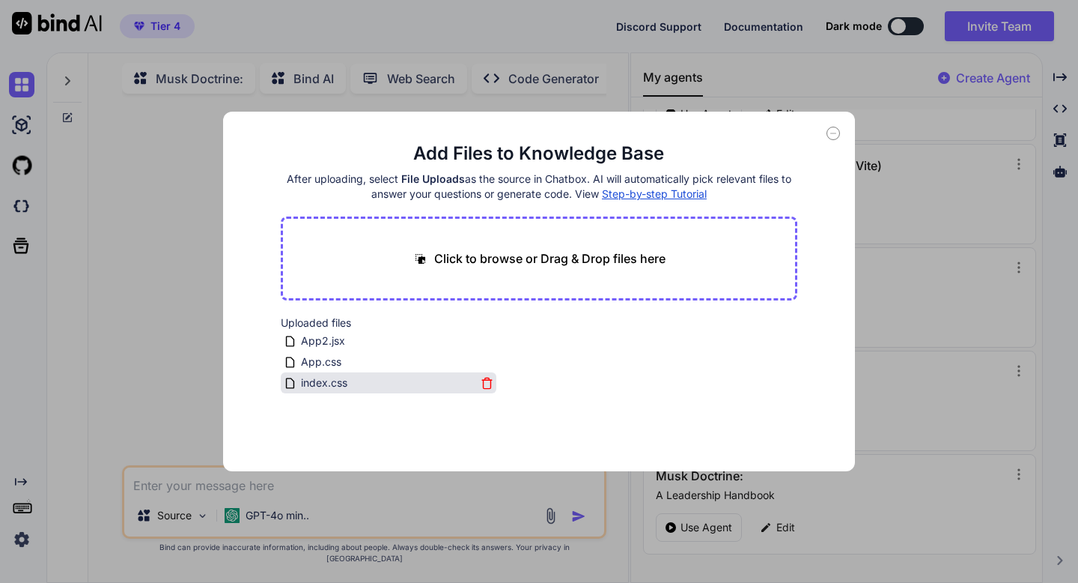
click at [483, 378] on icon at bounding box center [487, 383] width 13 height 13
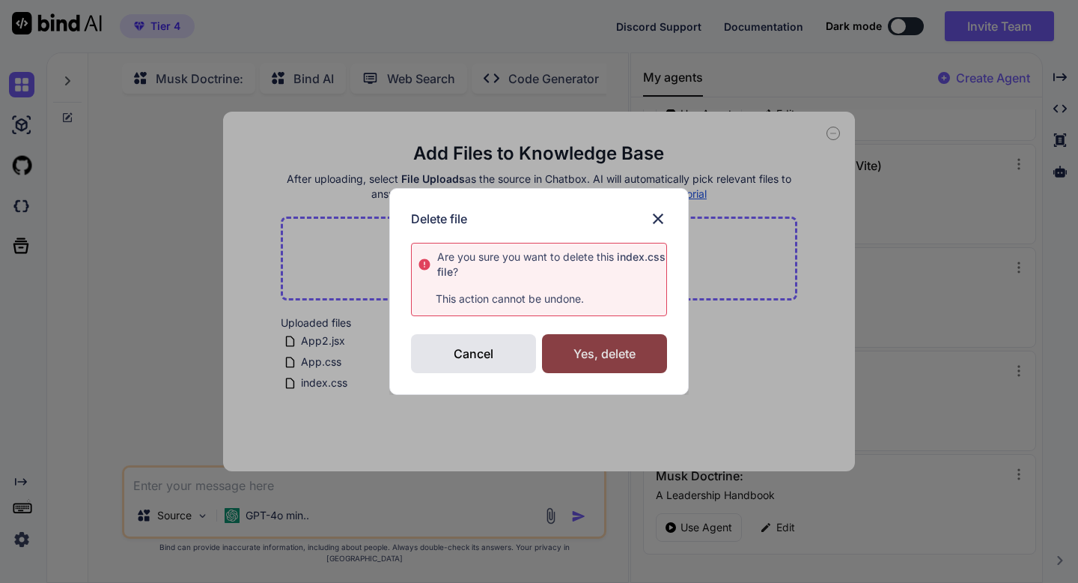
click at [581, 344] on div "Yes, delete" at bounding box center [604, 353] width 125 height 39
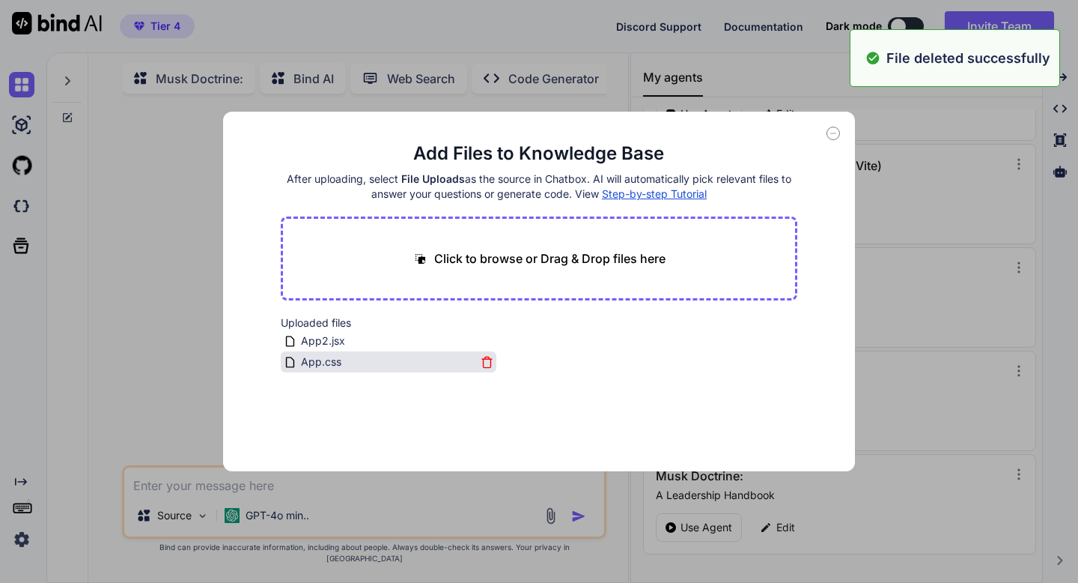
click at [483, 359] on icon at bounding box center [486, 363] width 7 height 8
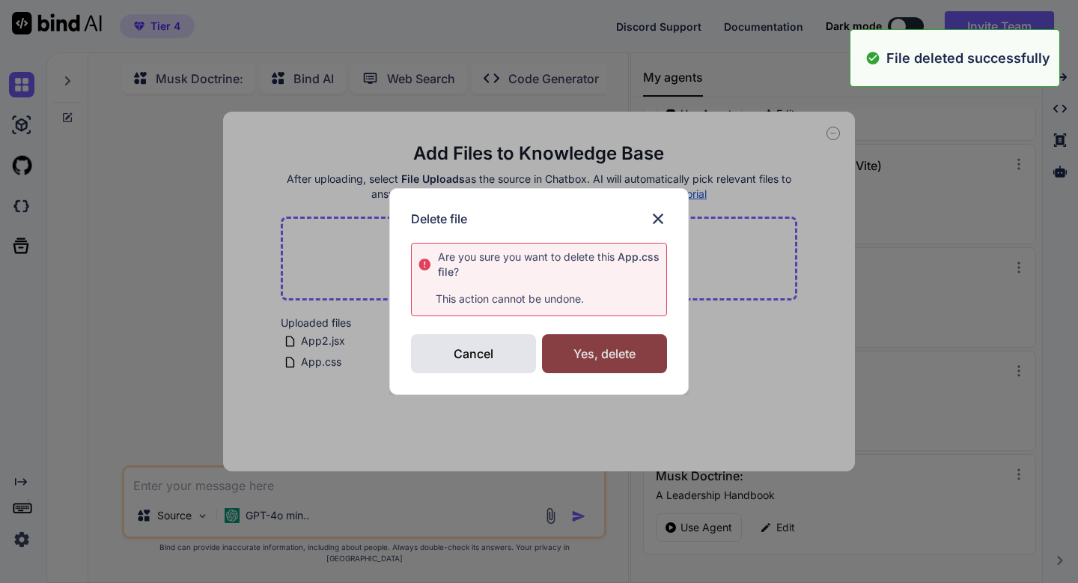
click at [556, 357] on div "Yes, delete" at bounding box center [604, 353] width 125 height 39
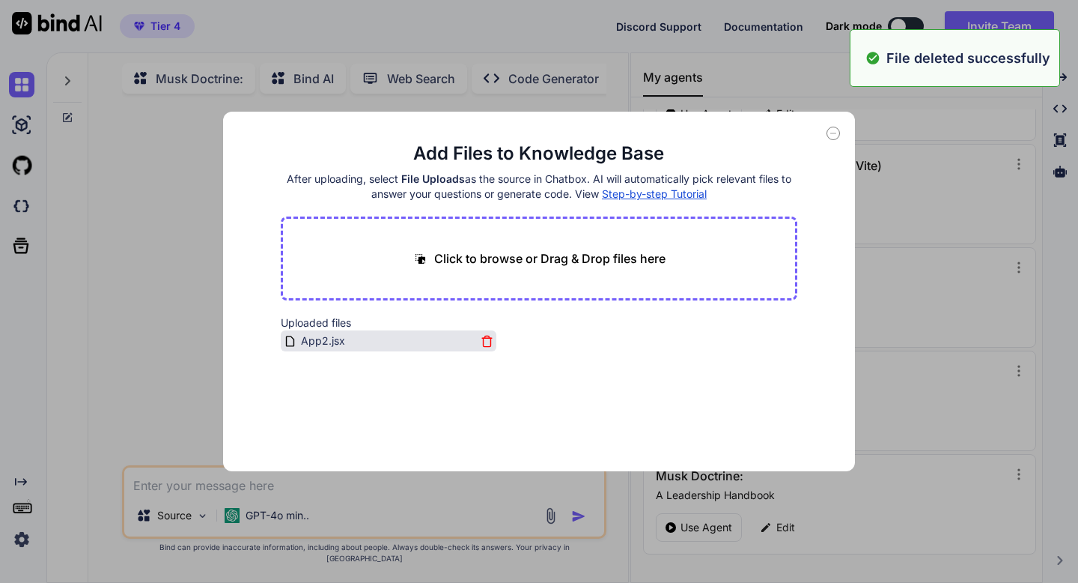
click at [484, 343] on icon at bounding box center [487, 341] width 13 height 13
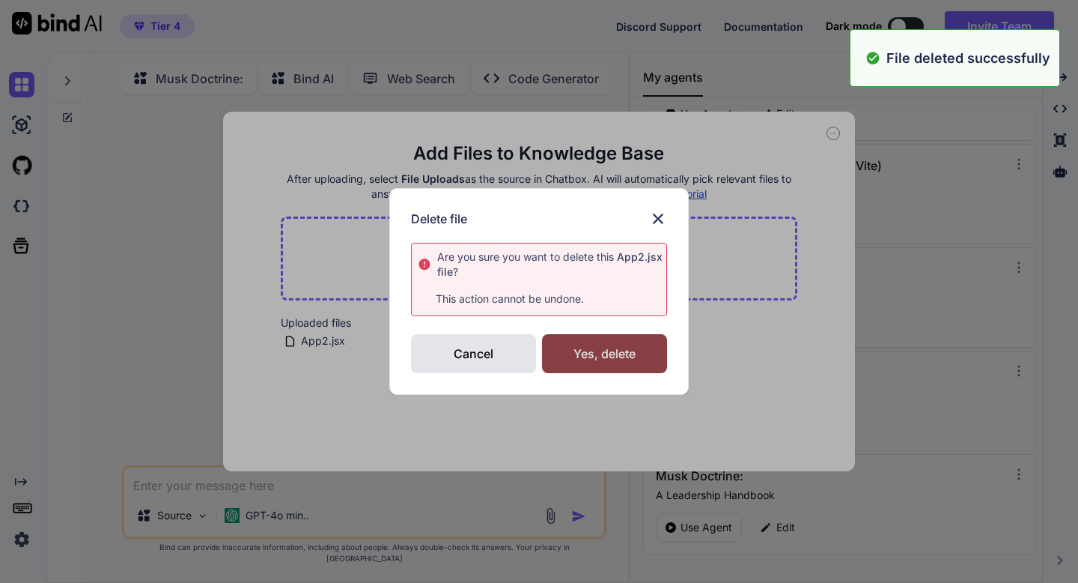
click at [565, 358] on div "Yes, delete" at bounding box center [604, 353] width 125 height 39
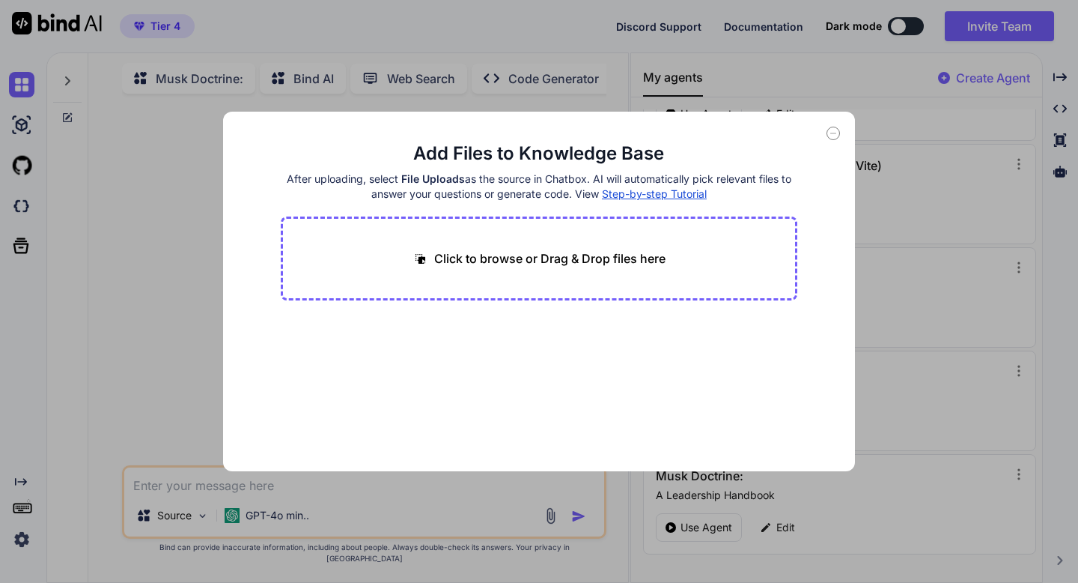
click at [831, 138] on icon at bounding box center [833, 133] width 13 height 13
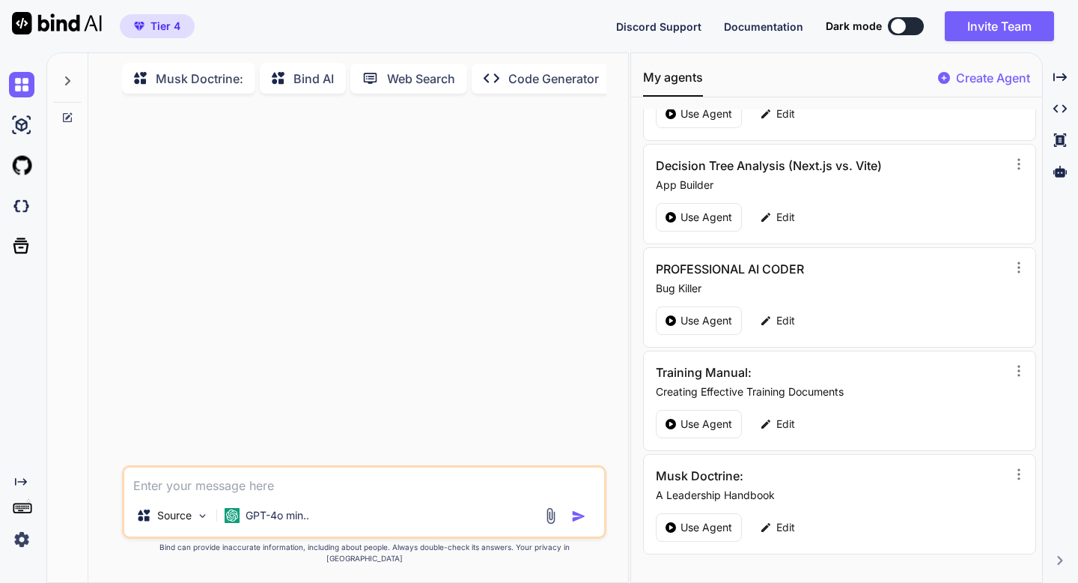
click at [259, 493] on textarea at bounding box center [363, 480] width 479 height 27
paste textarea "# Lor Ipsumdolo Sitametco adipi eli seddo **eiu** tempori utlaboree dolore magn…"
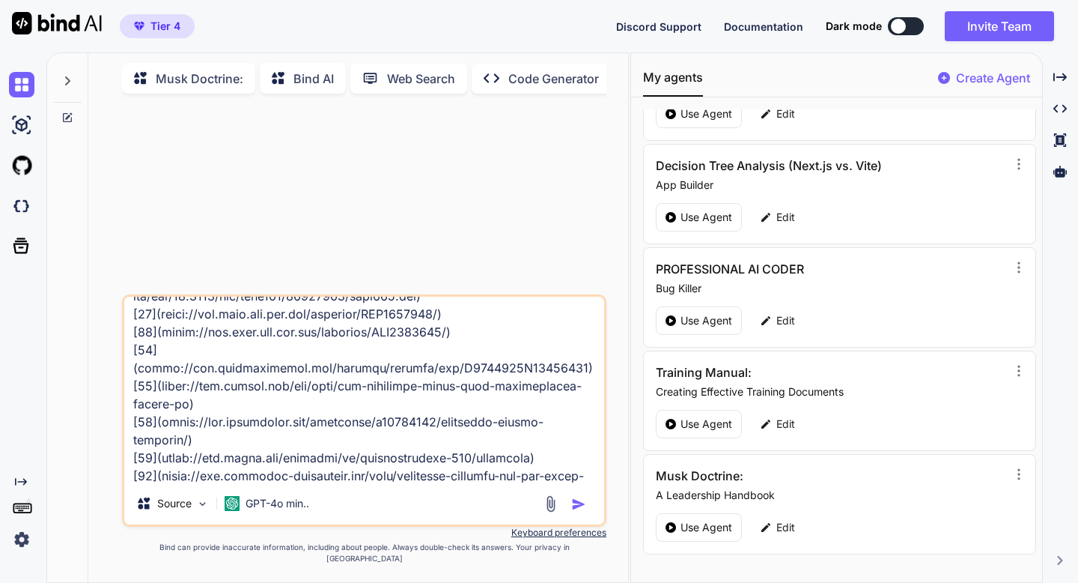
type textarea "# Lor Ipsumdolo Sitametco adipi eli seddo **eiu** tempori utlaboree dolore magn…"
click at [574, 511] on img "button" at bounding box center [578, 503] width 15 height 15
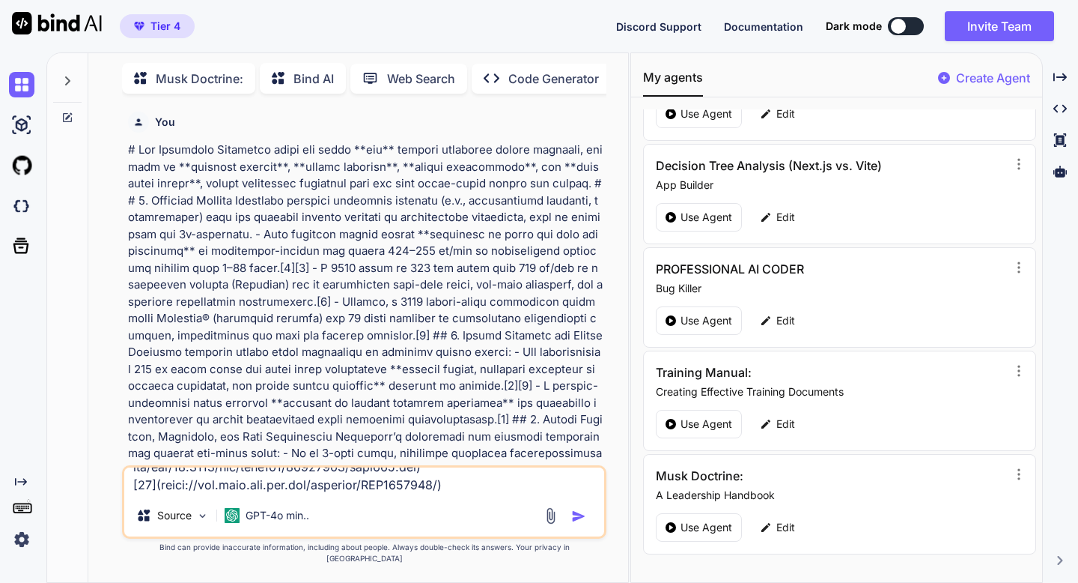
scroll to position [0, 0]
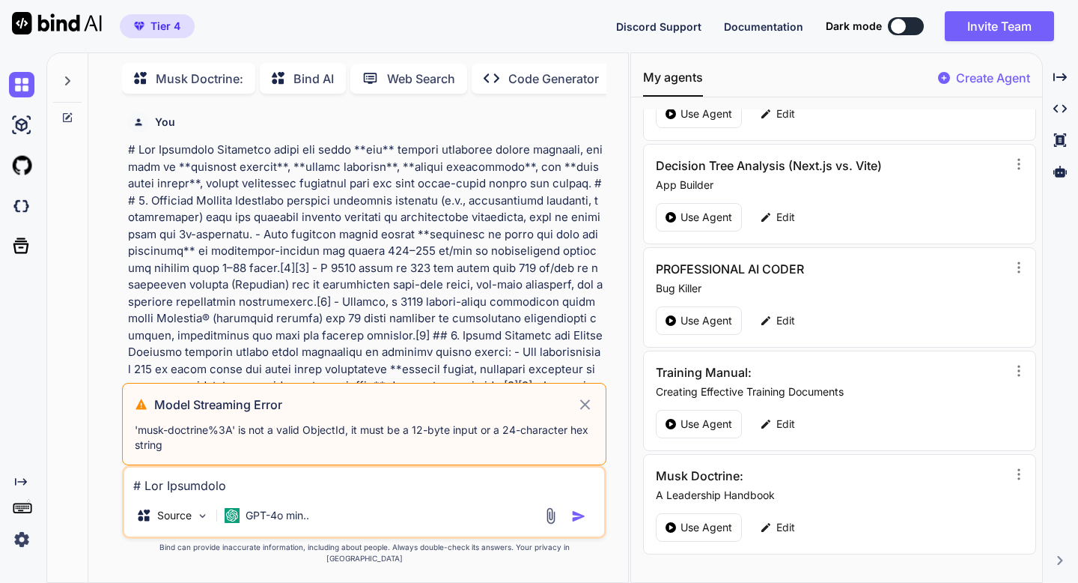
click at [582, 413] on icon at bounding box center [585, 404] width 17 height 18
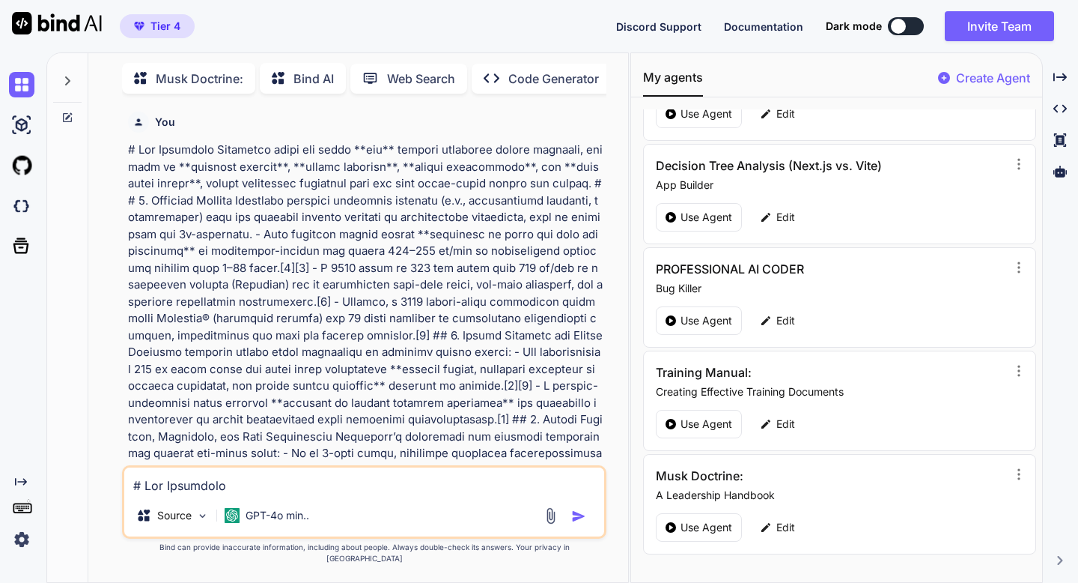
click at [69, 115] on icon at bounding box center [67, 118] width 12 height 12
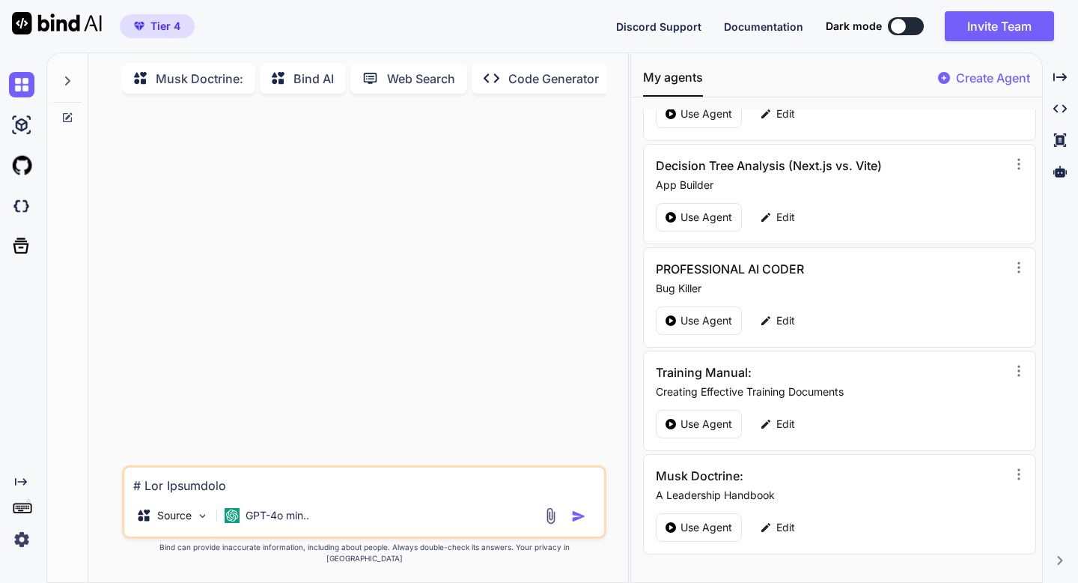
click at [21, 539] on img at bounding box center [21, 538] width 25 height 25
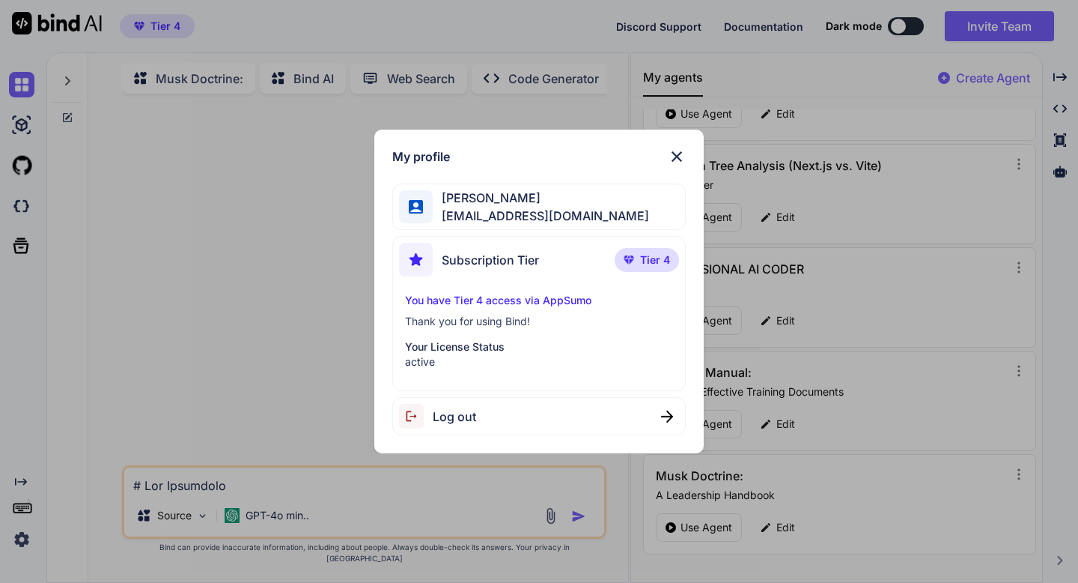
click at [460, 146] on div "My profile [PERSON_NAME] [EMAIL_ADDRESS][DOMAIN_NAME] Subscription Tier Tier 4 …" at bounding box center [538, 292] width 329 height 324
click at [630, 423] on div "Log out" at bounding box center [539, 416] width 294 height 38
